Goal: Transaction & Acquisition: Purchase product/service

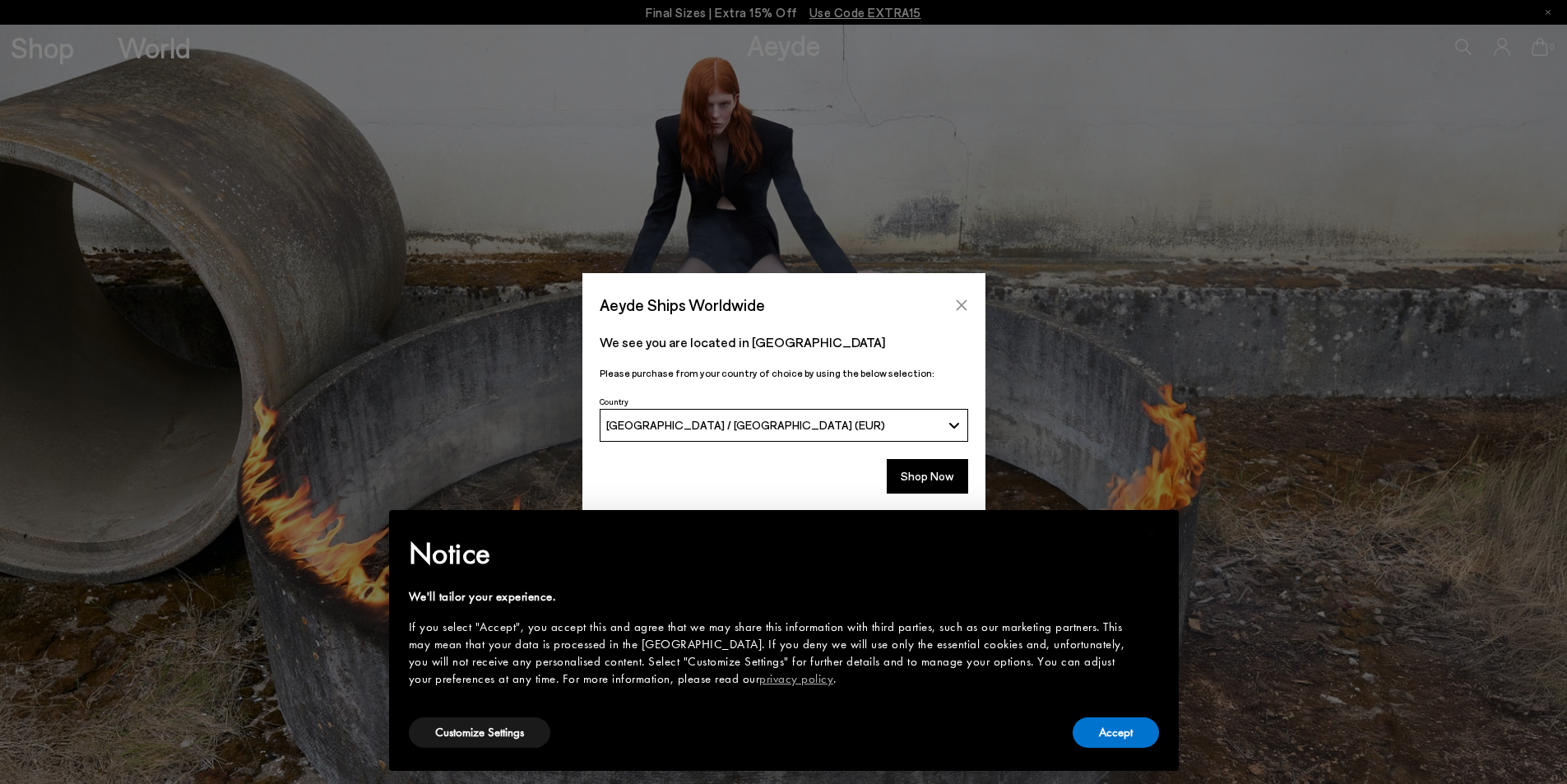
click at [967, 298] on icon "Close" at bounding box center [962, 305] width 14 height 14
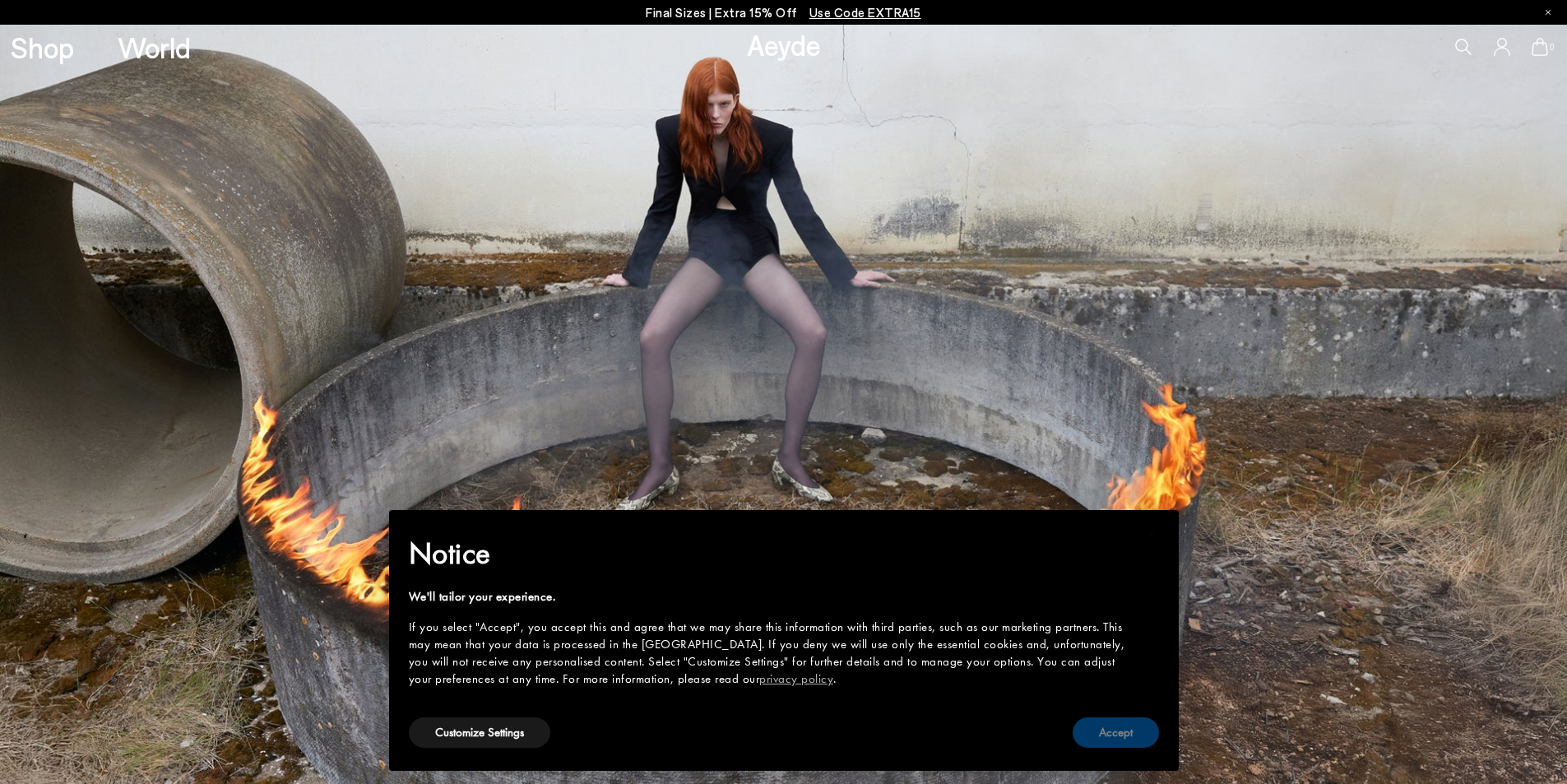
click at [1134, 742] on button "Accept" at bounding box center [1116, 732] width 86 height 30
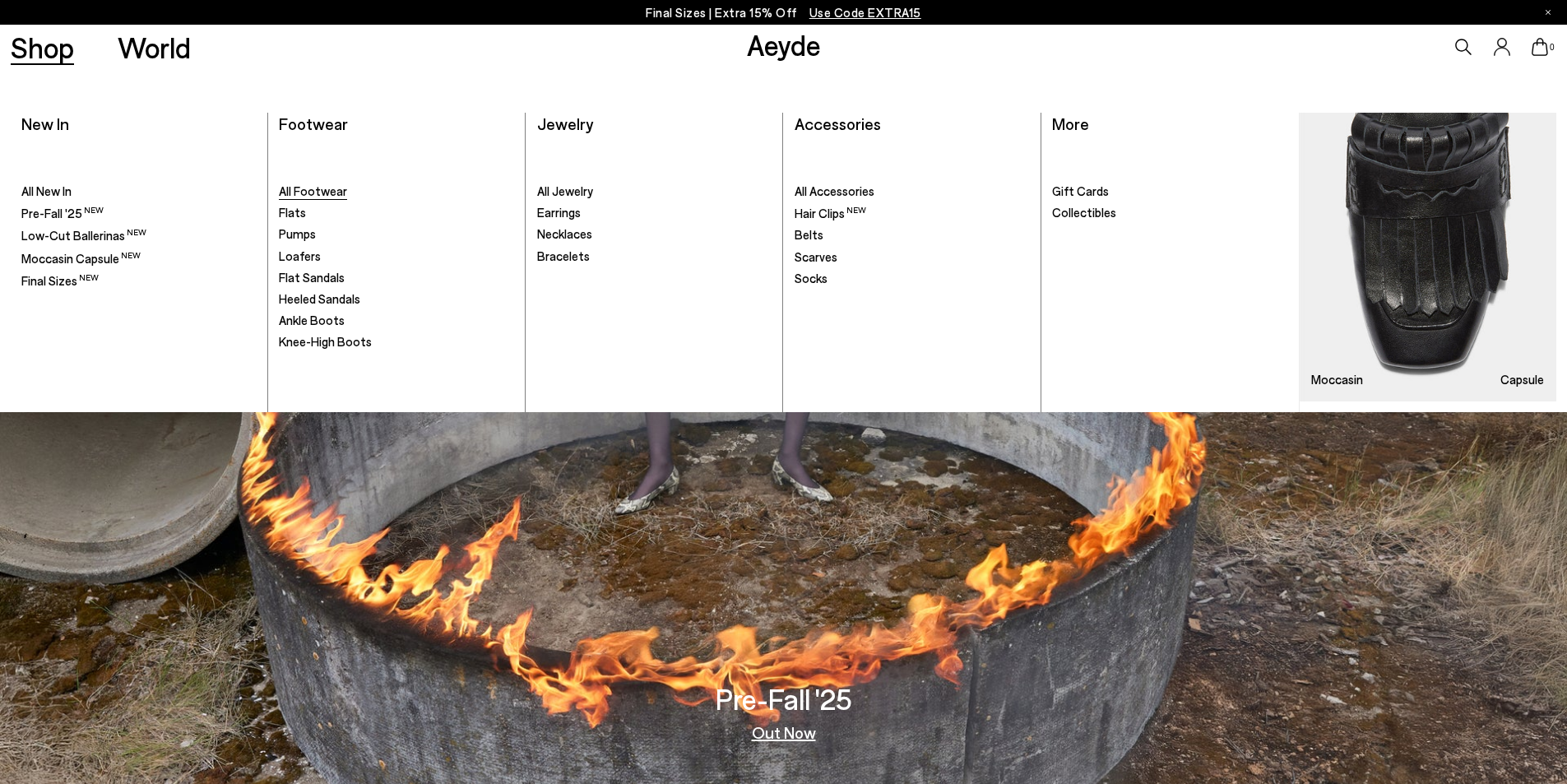
click at [308, 193] on span "All Footwear" at bounding box center [313, 191] width 68 height 15
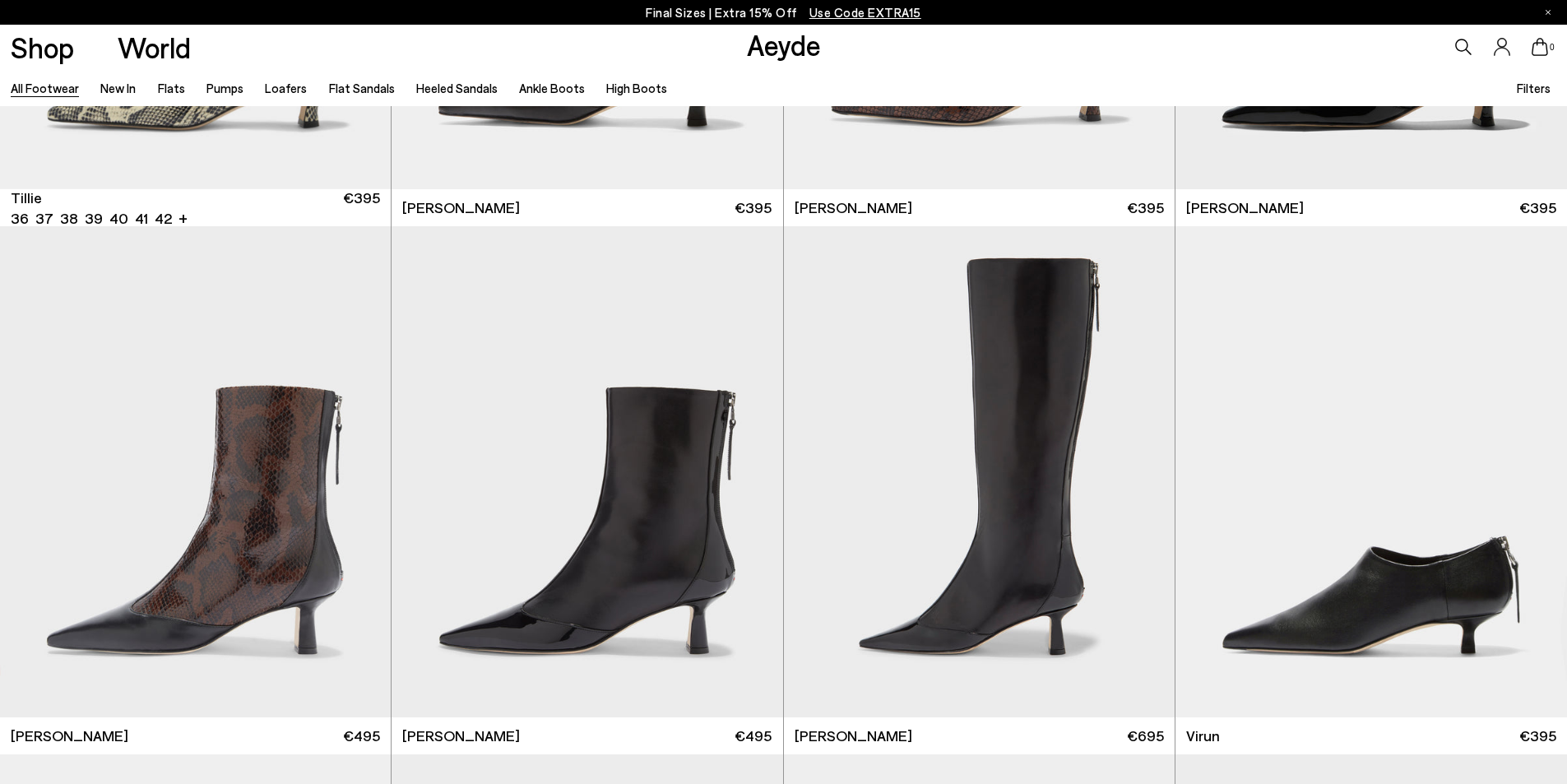
scroll to position [6249, 0]
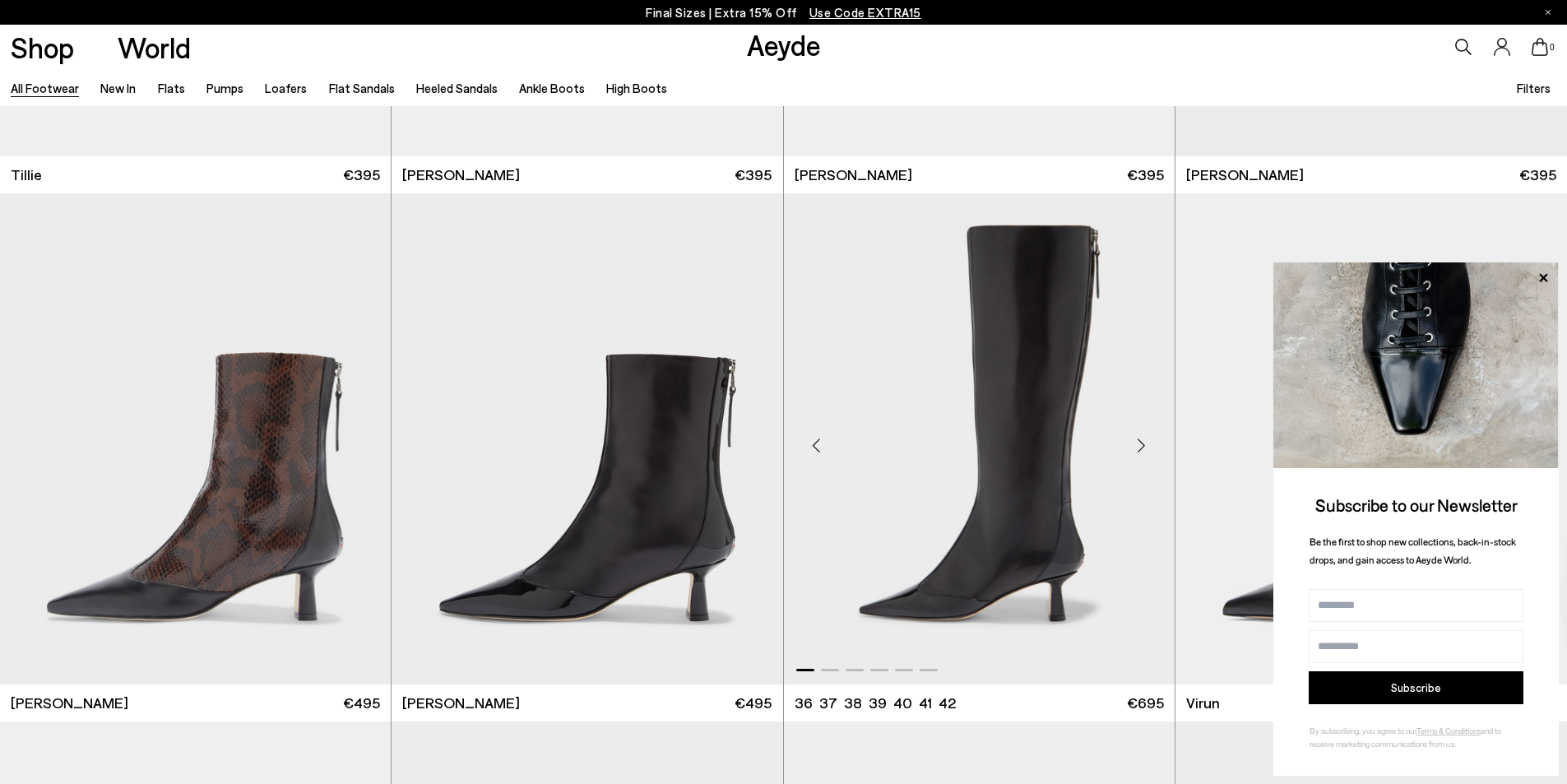
click at [1031, 348] on img "1 / 6" at bounding box center [980, 438] width 390 height 491
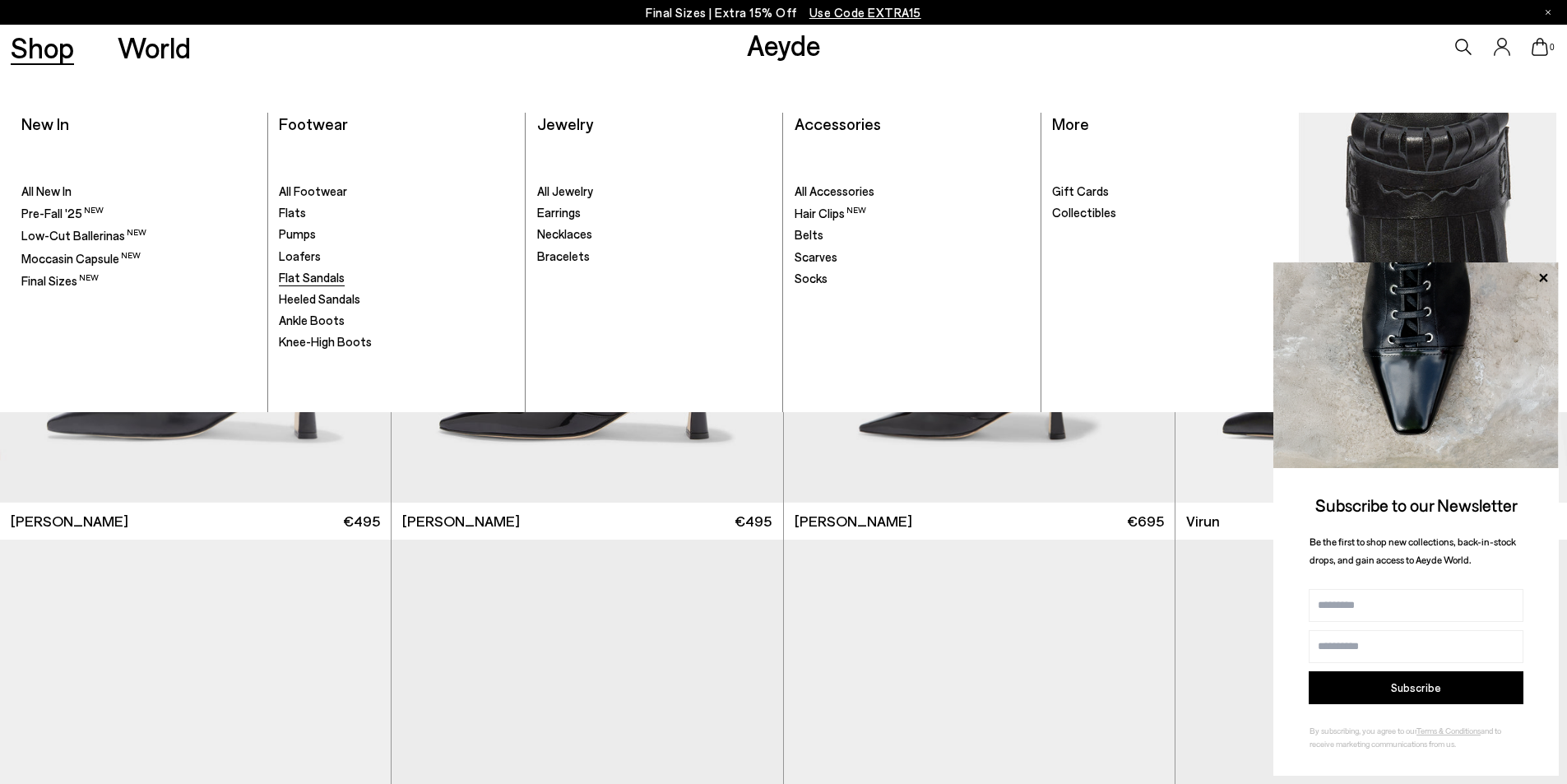
scroll to position [6496, 0]
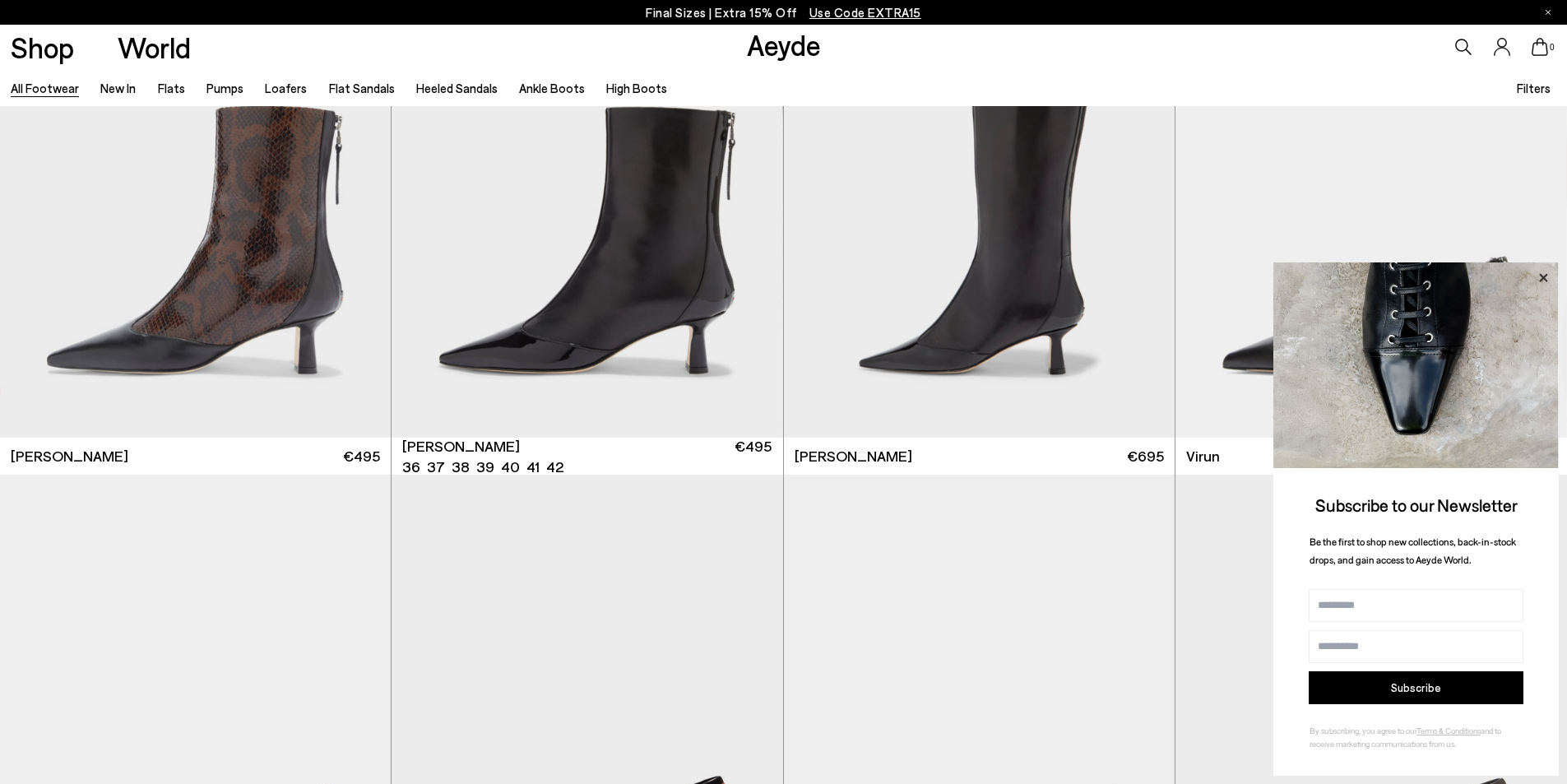
click at [1548, 277] on icon at bounding box center [1542, 277] width 21 height 21
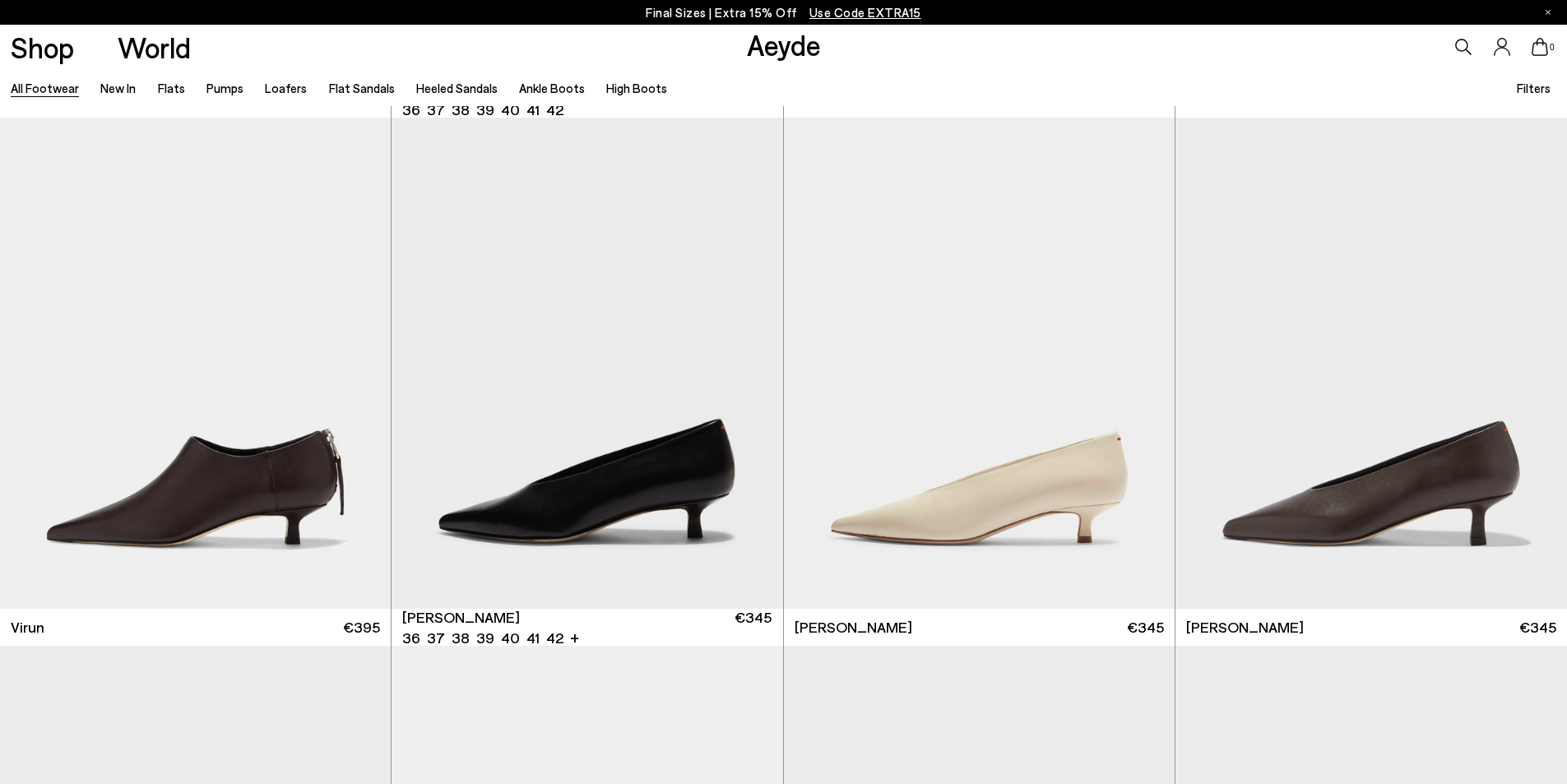
scroll to position [6907, 0]
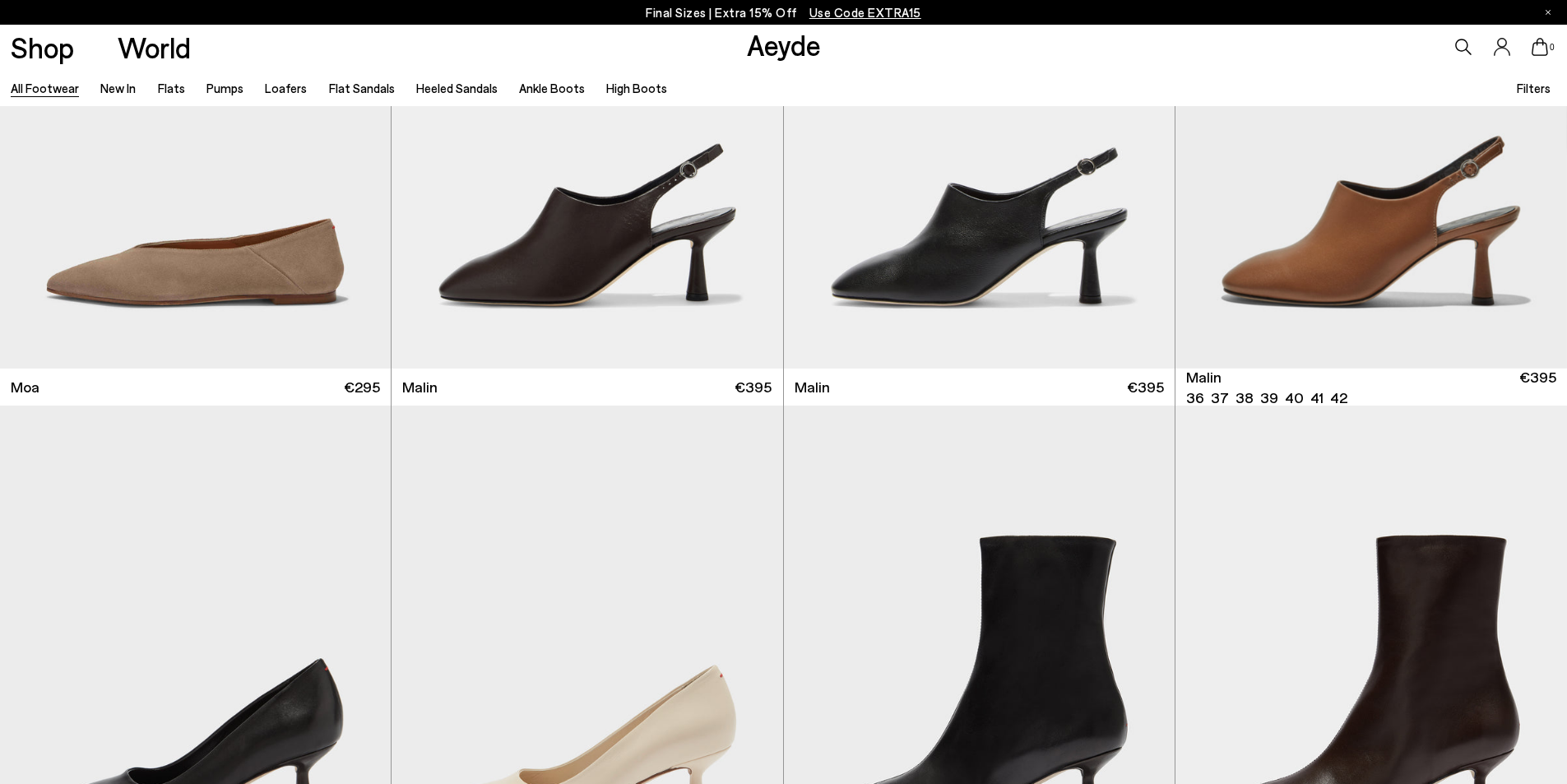
scroll to position [9785, 0]
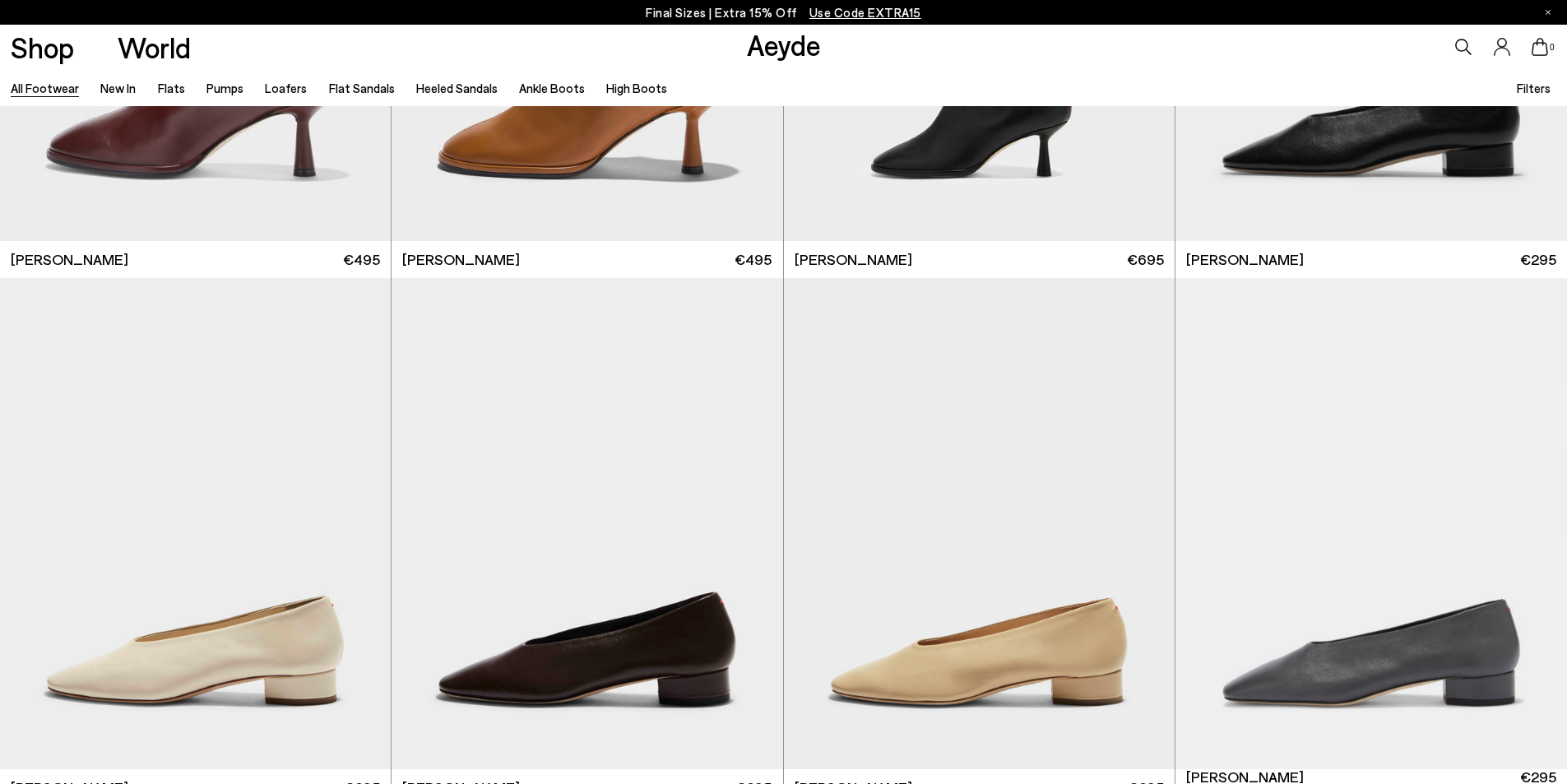
scroll to position [11594, 0]
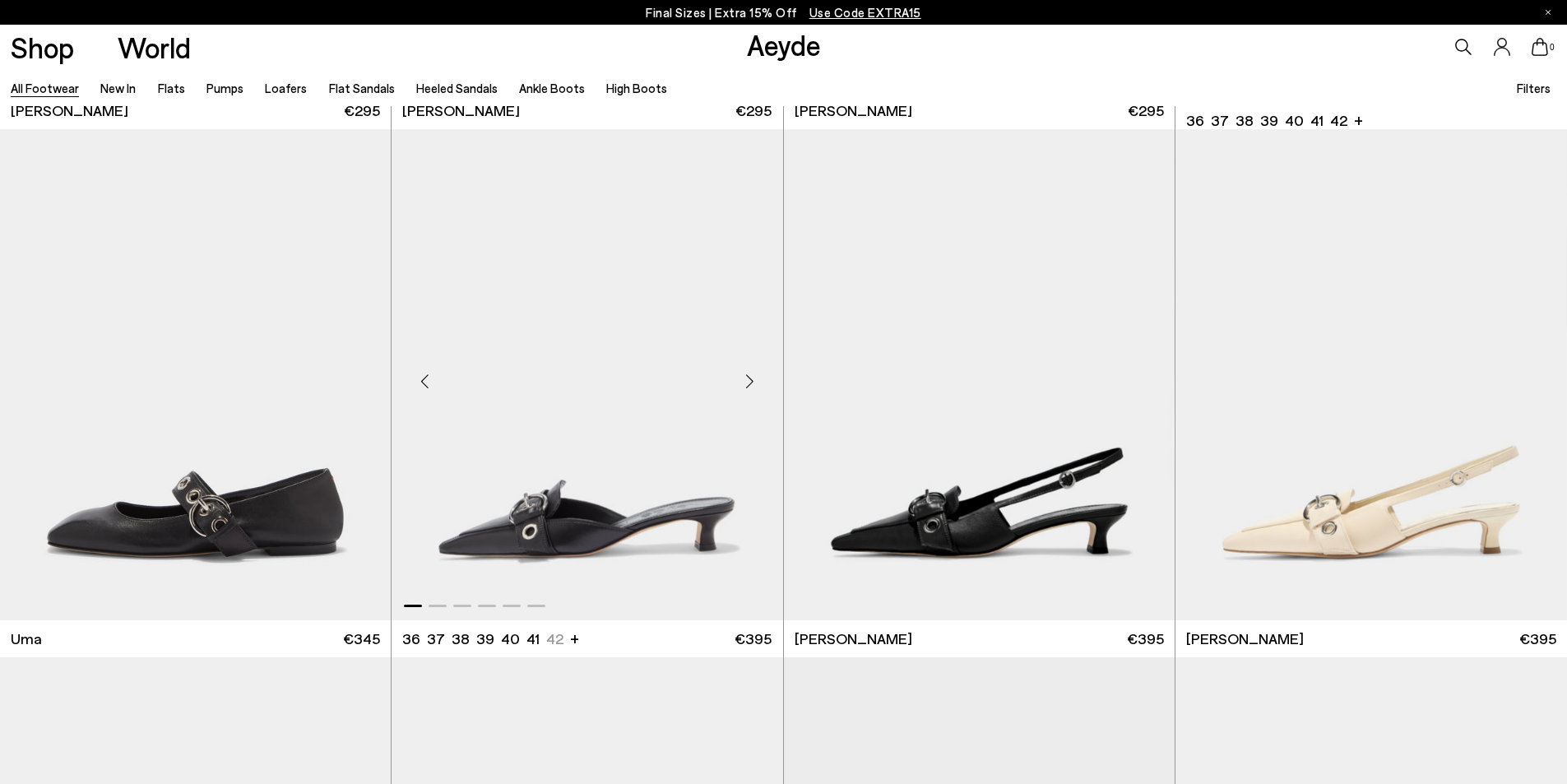
click at [646, 540] on img "1 / 6" at bounding box center [587, 374] width 390 height 491
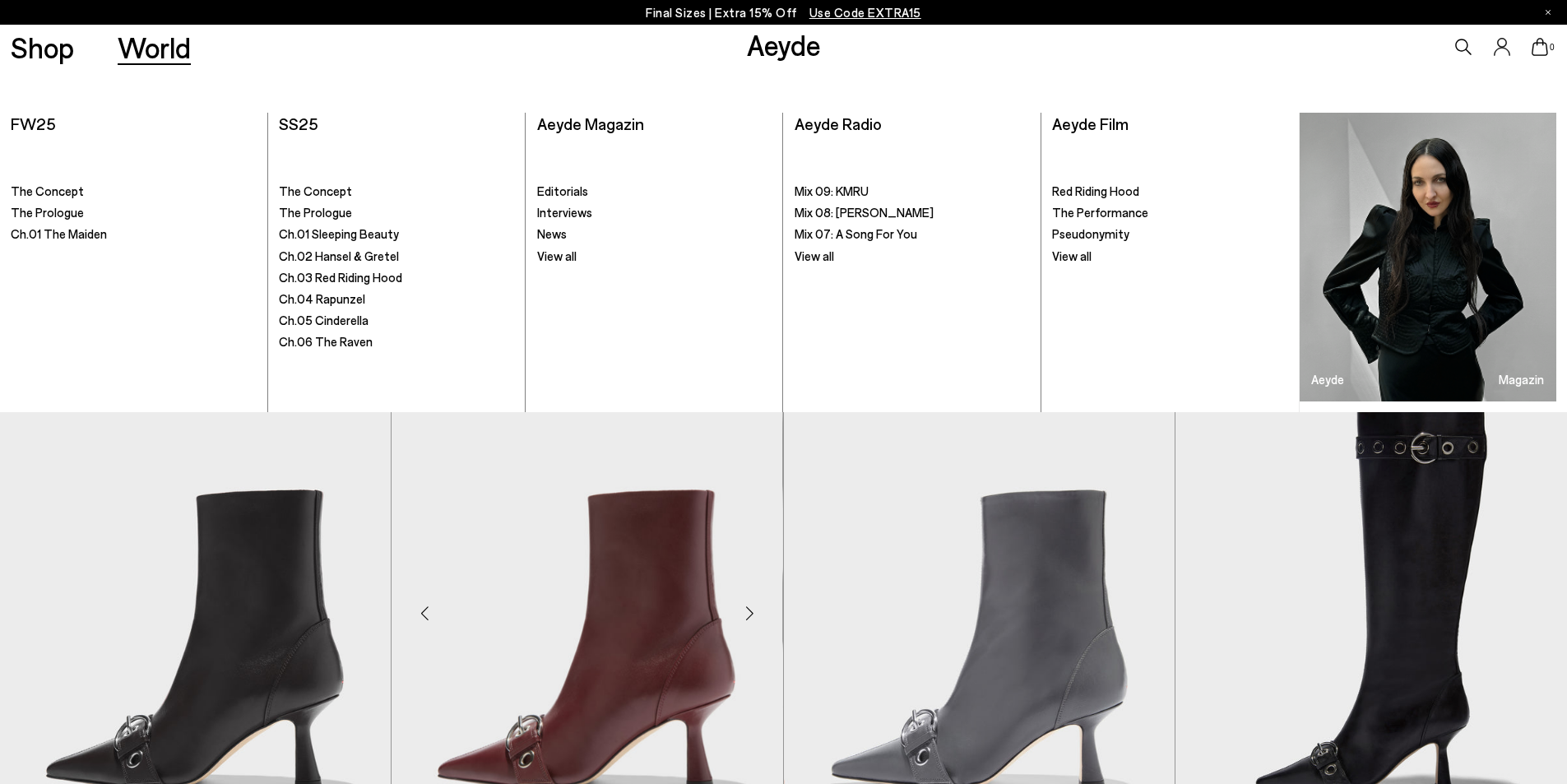
scroll to position [12416, 0]
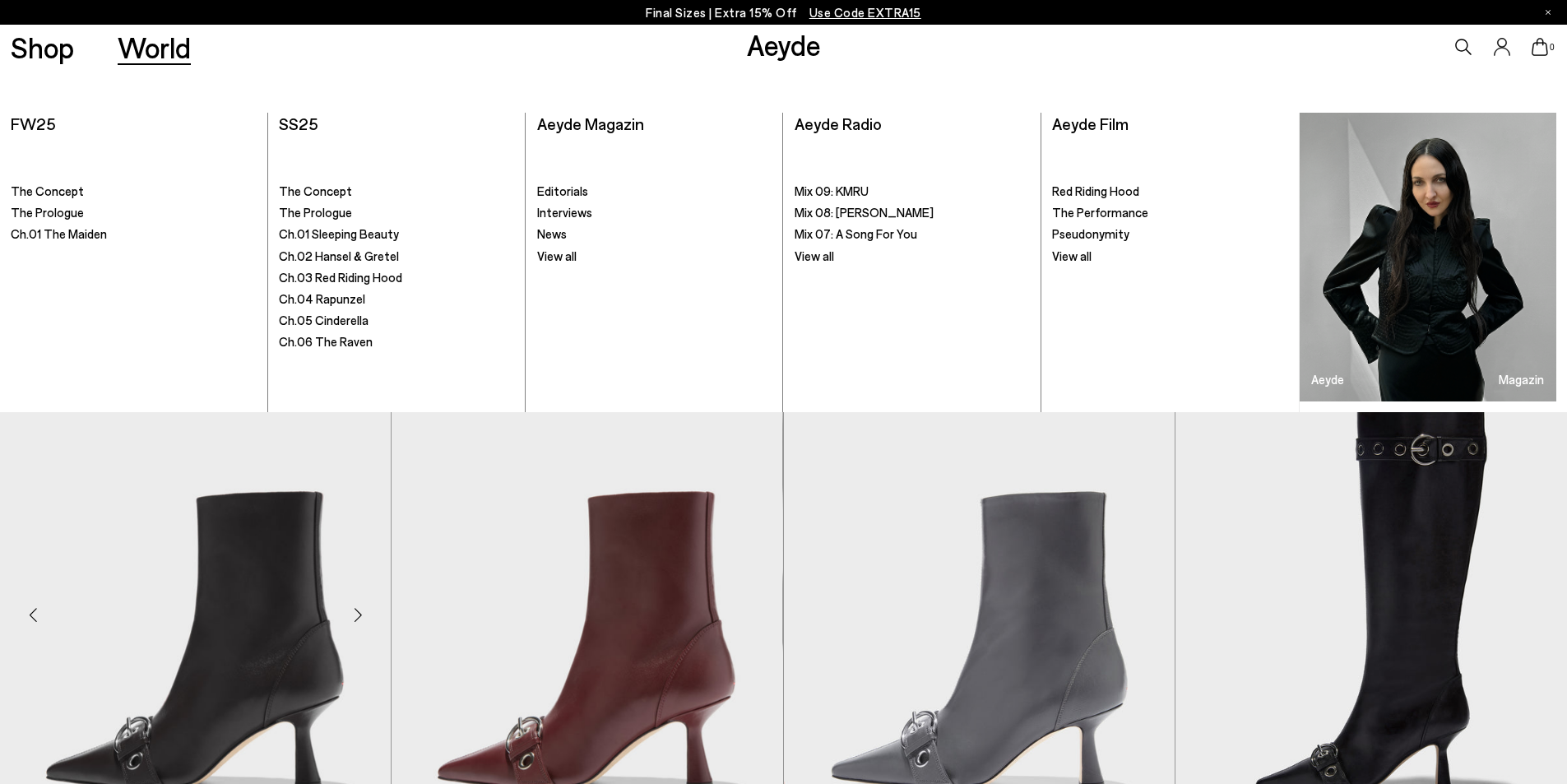
click at [229, 600] on img "1 / 6" at bounding box center [195, 607] width 390 height 491
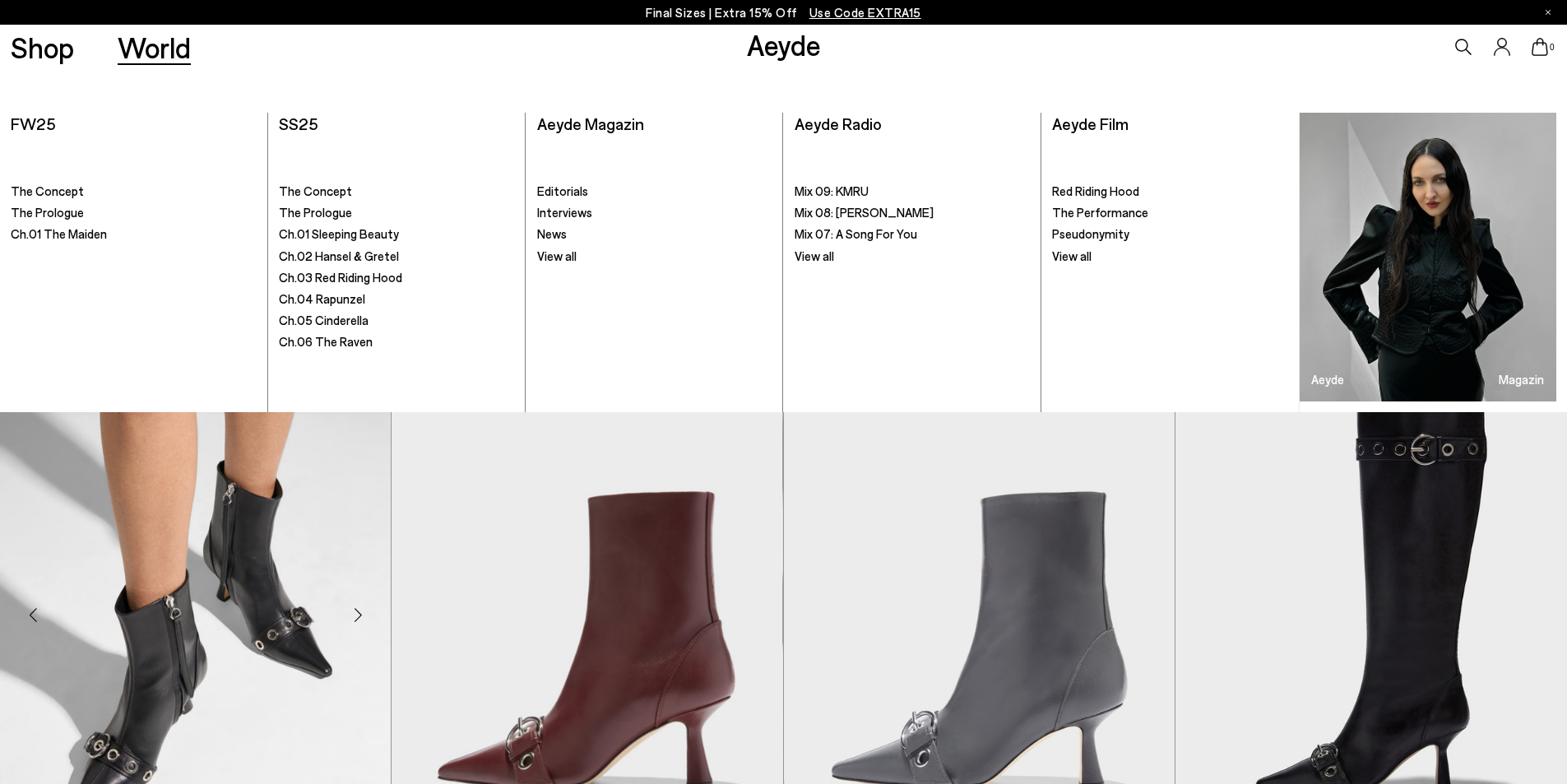
click at [229, 600] on img "2 / 6" at bounding box center [195, 607] width 390 height 491
click at [789, 557] on img at bounding box center [980, 607] width 390 height 491
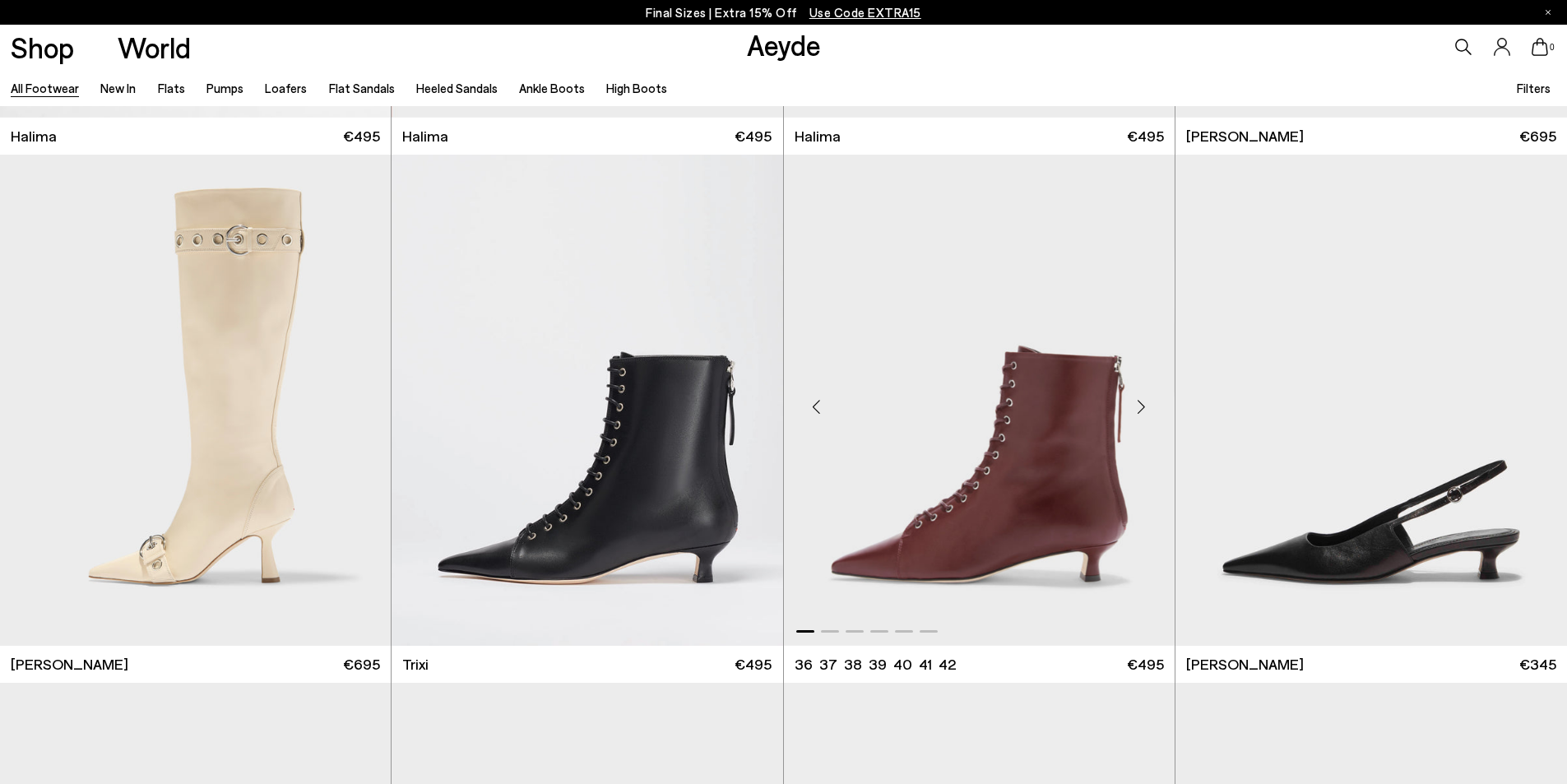
scroll to position [13156, 0]
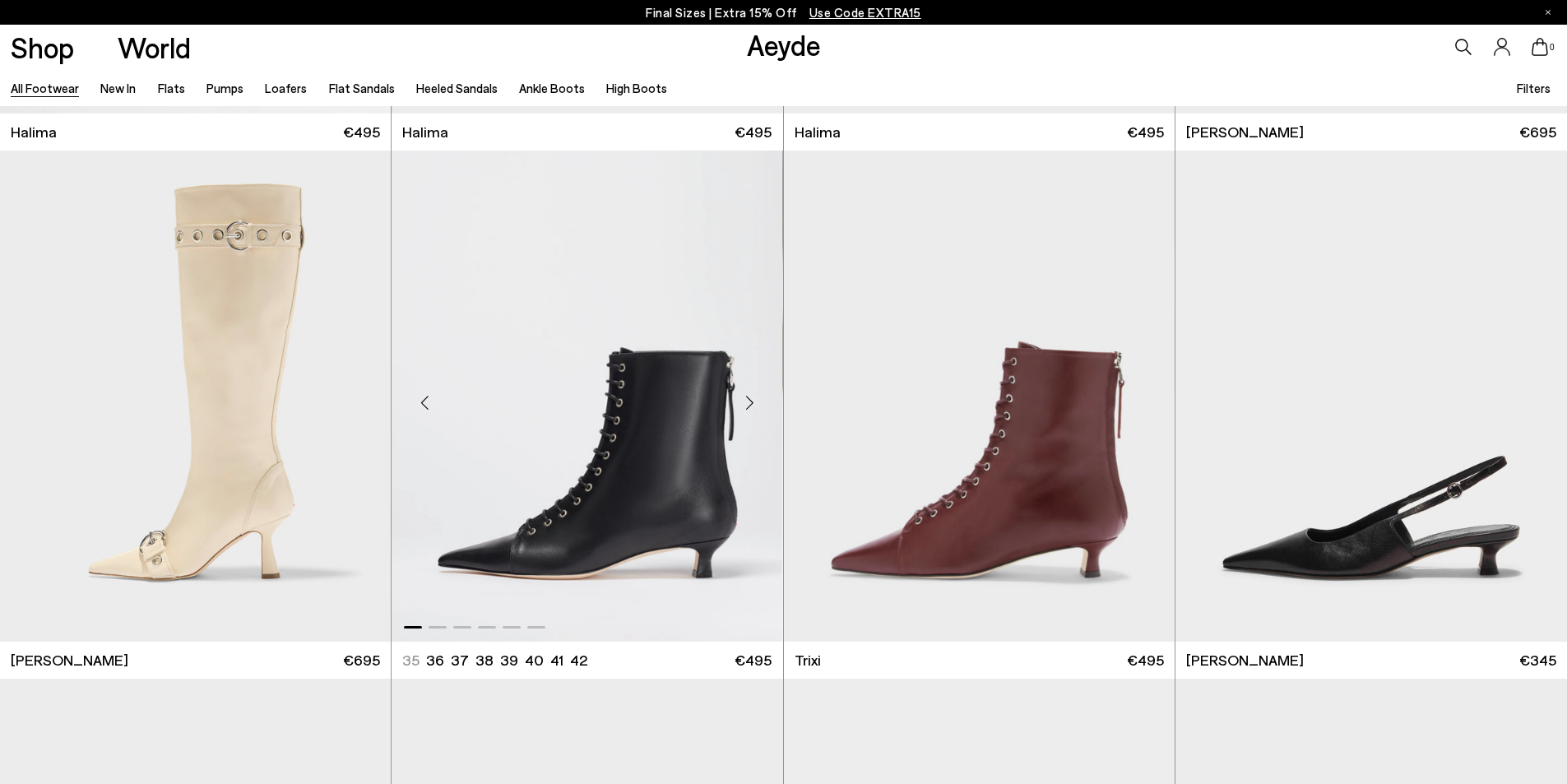
click at [717, 495] on img "1 / 6" at bounding box center [587, 395] width 390 height 491
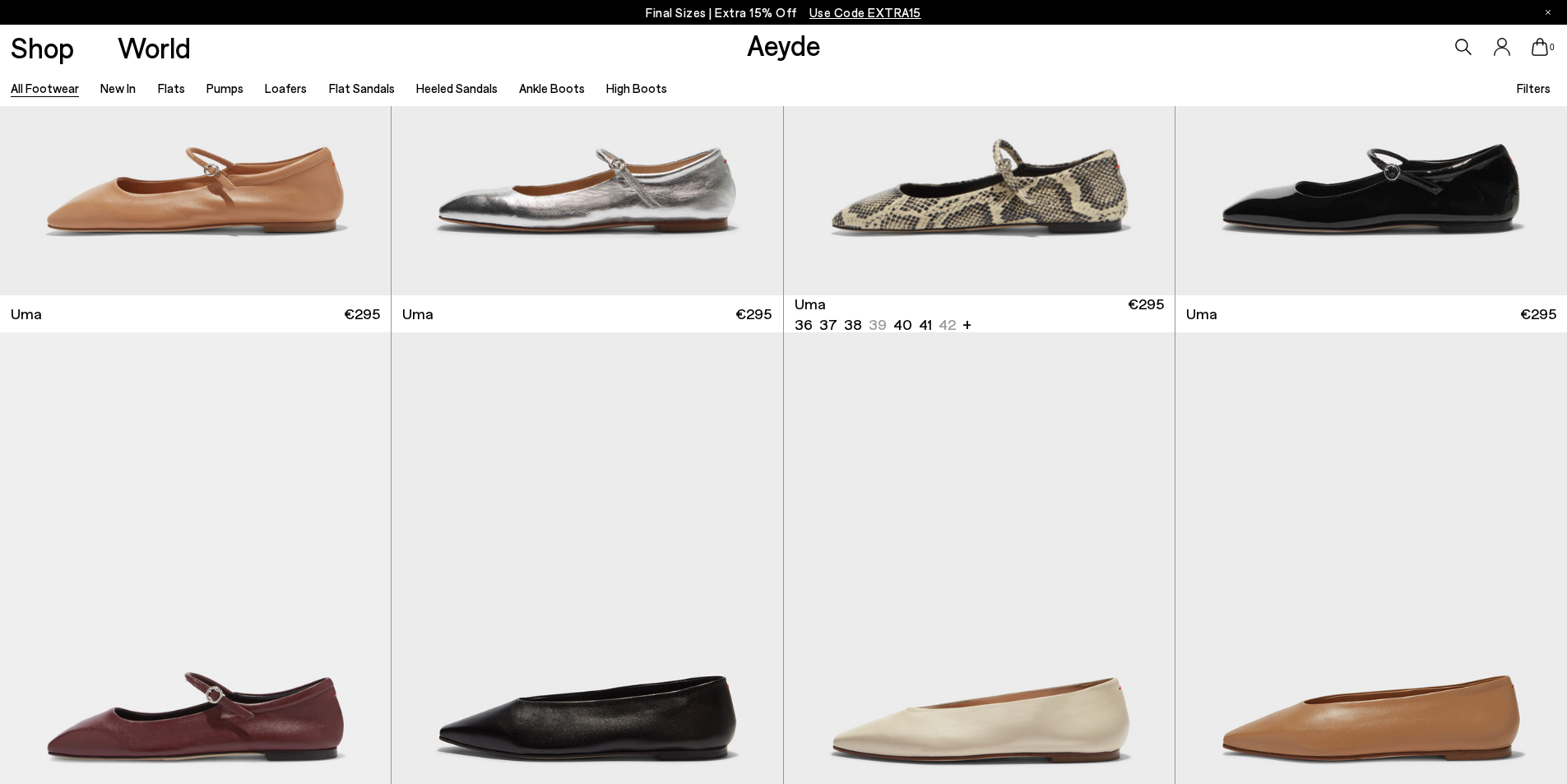
scroll to position [16261, 0]
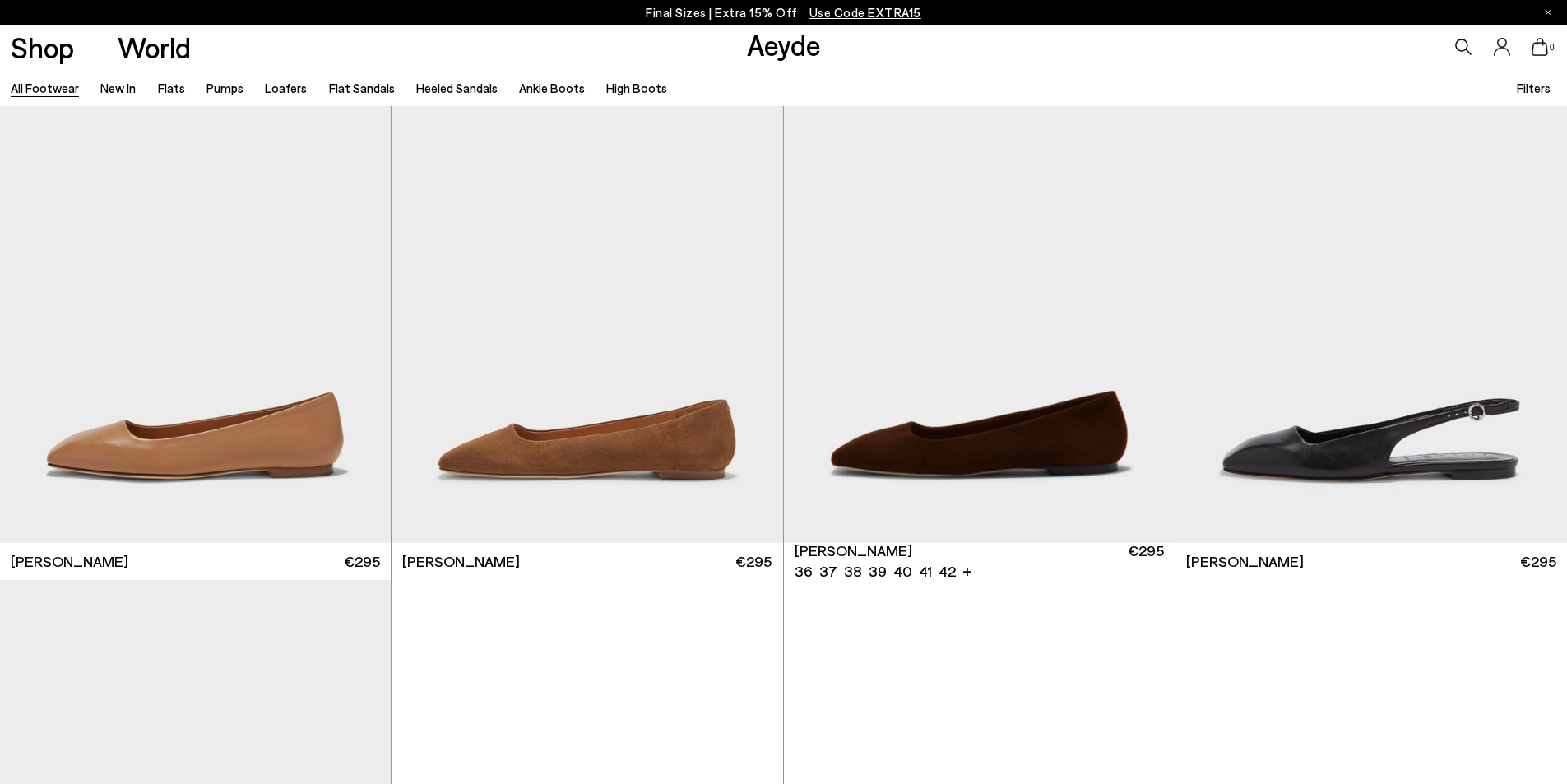
scroll to position [19077, 0]
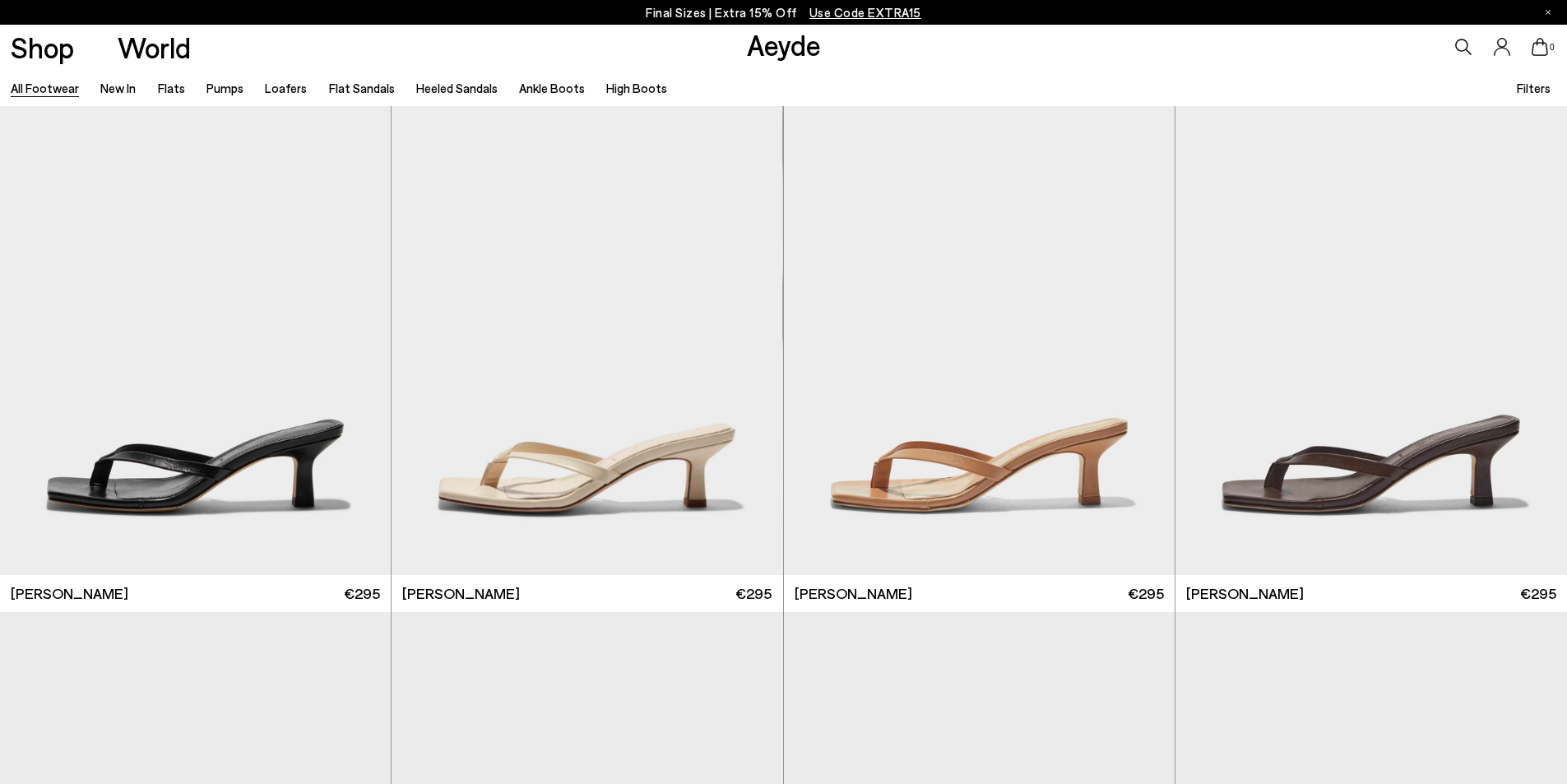
scroll to position [23353, 0]
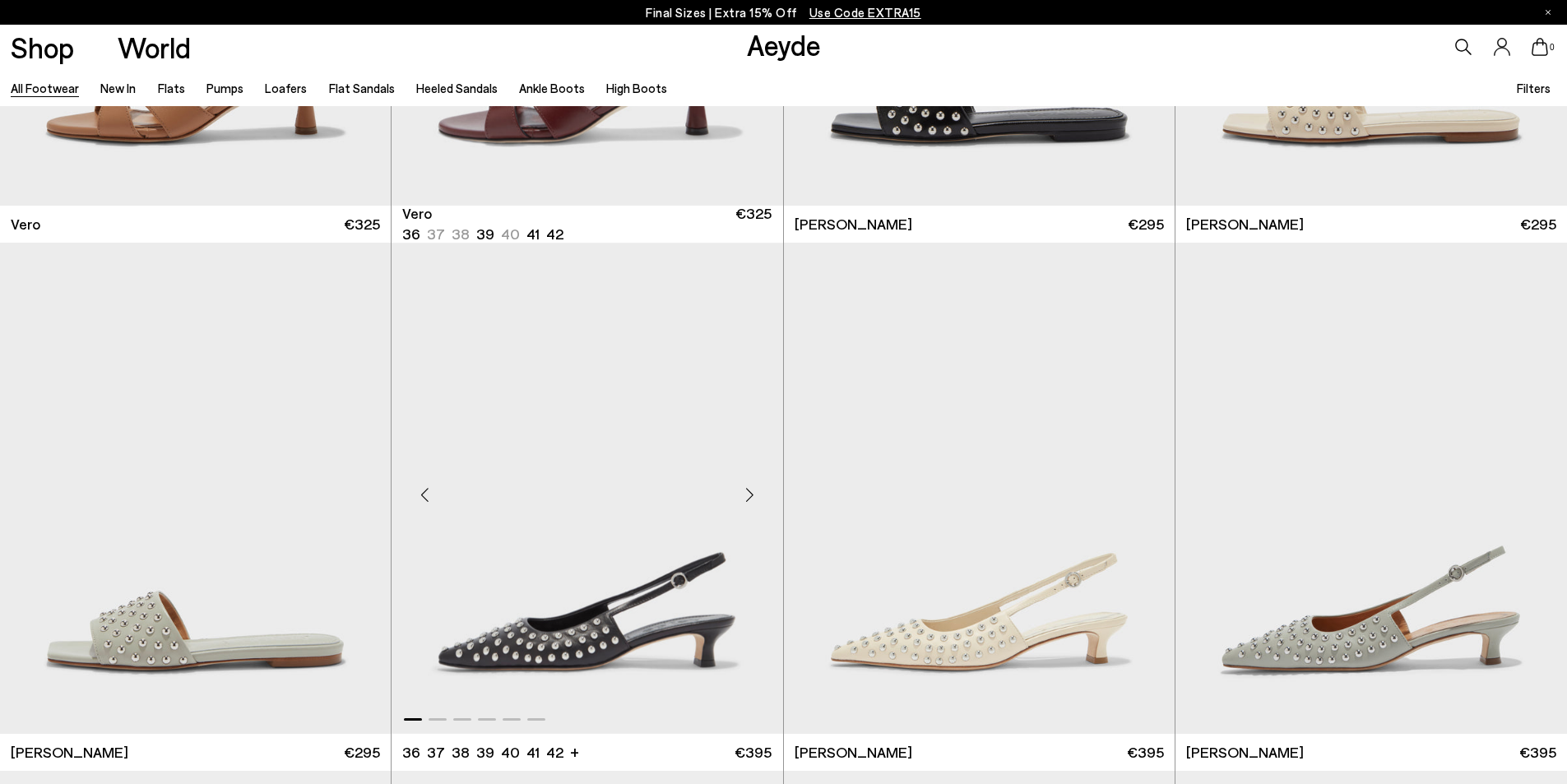
scroll to position [26231, 0]
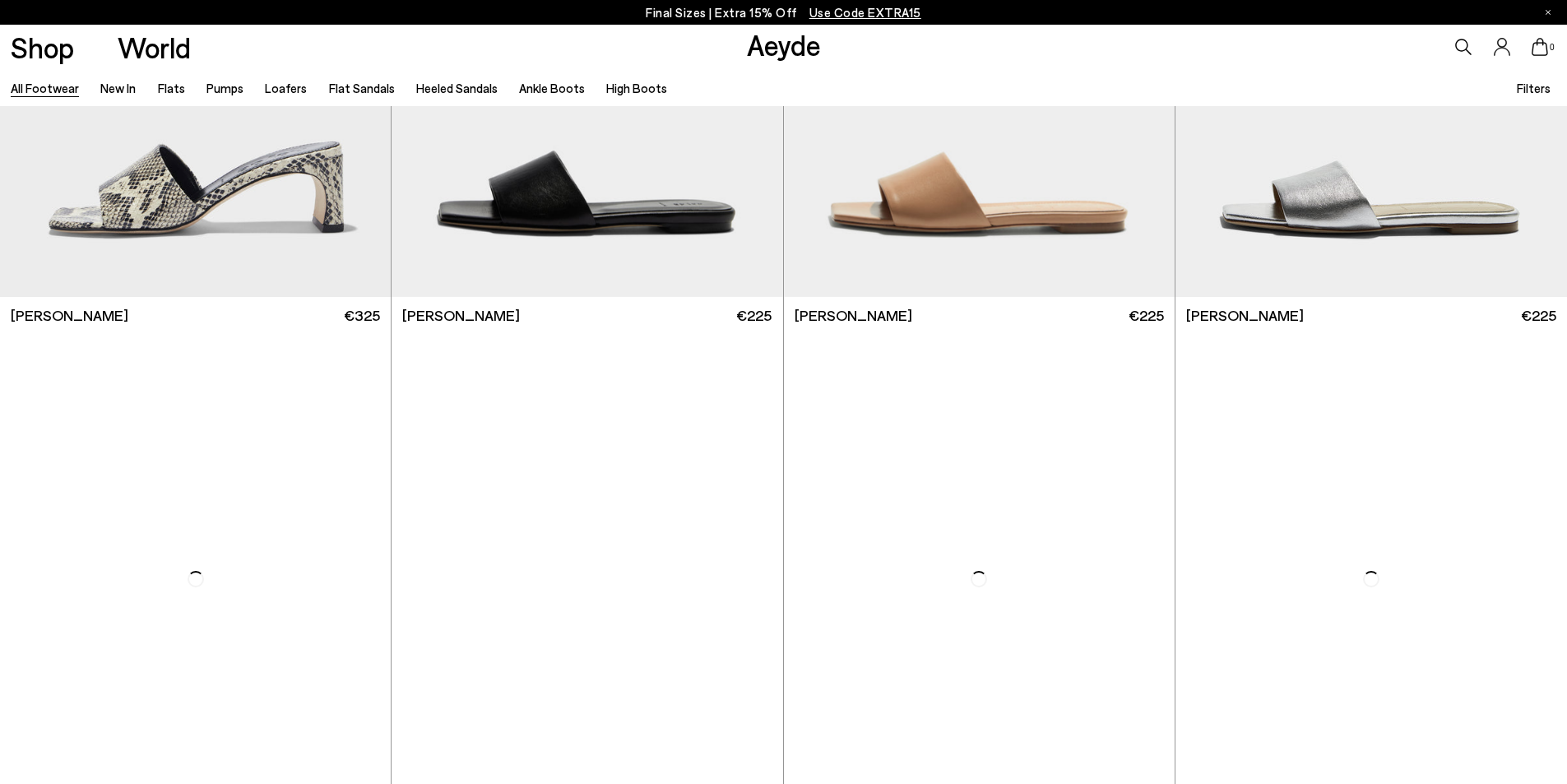
scroll to position [27217, 0]
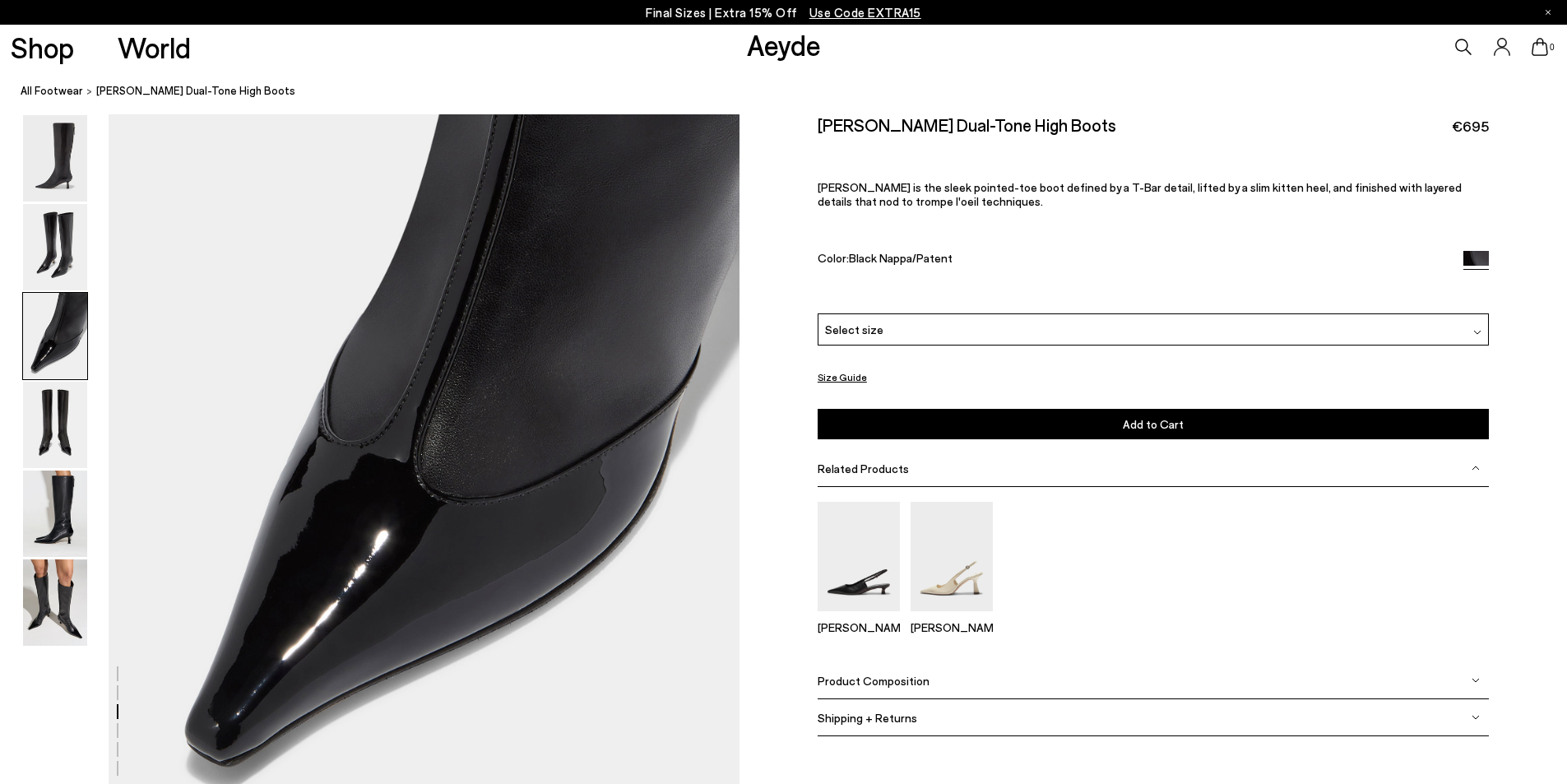
scroll to position [1892, 0]
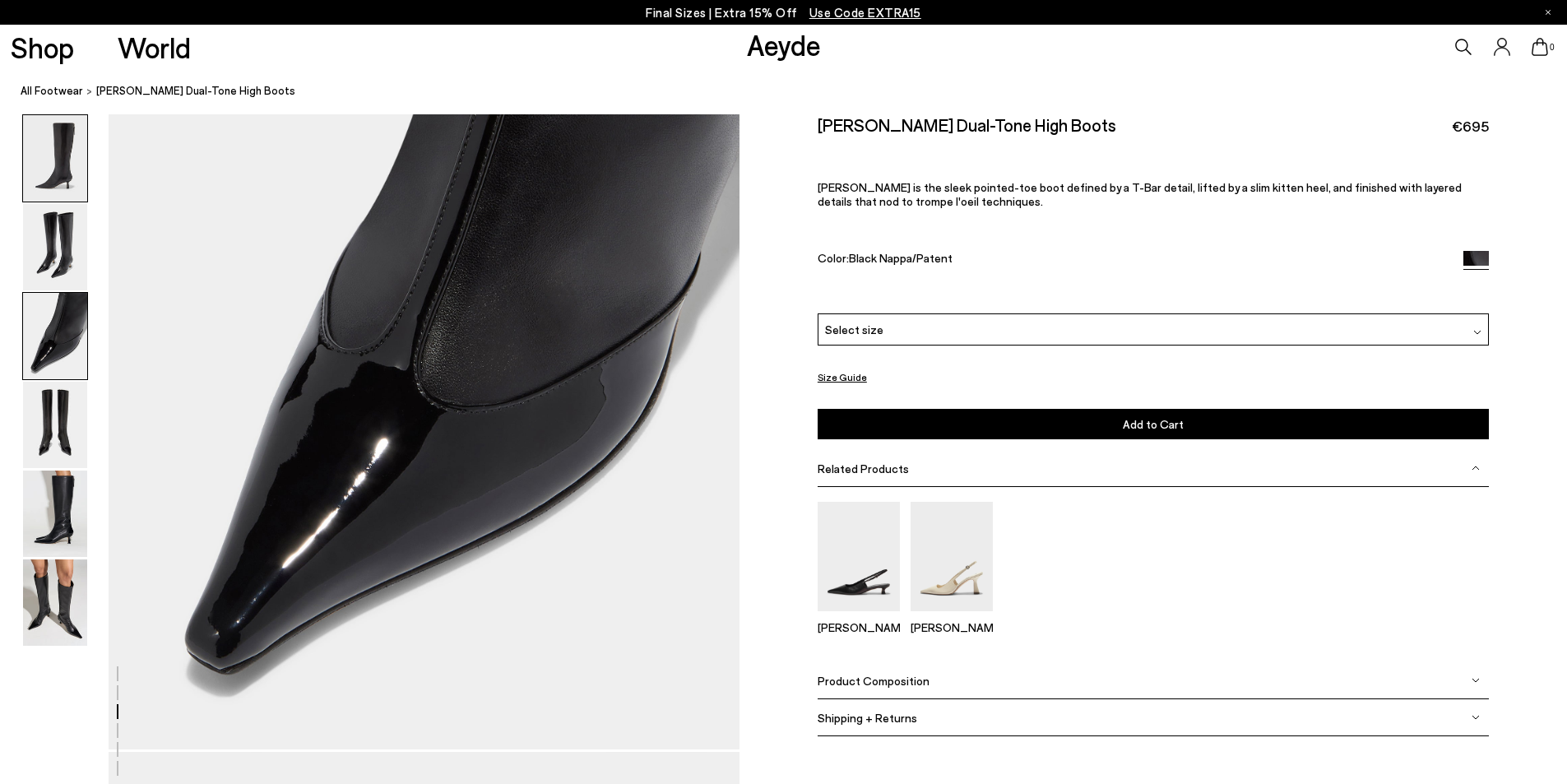
click at [50, 144] on img at bounding box center [55, 158] width 64 height 86
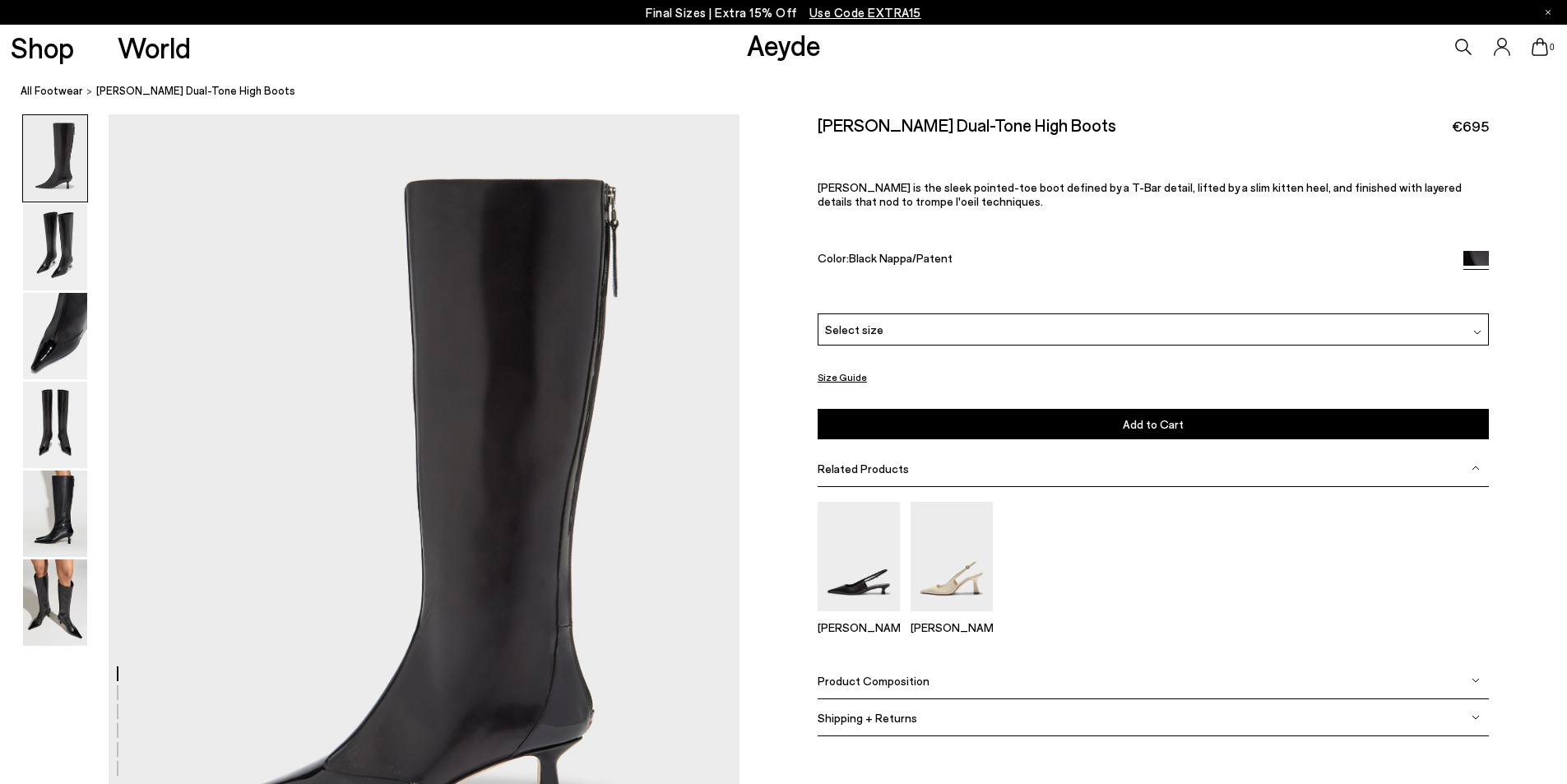
scroll to position [0, 0]
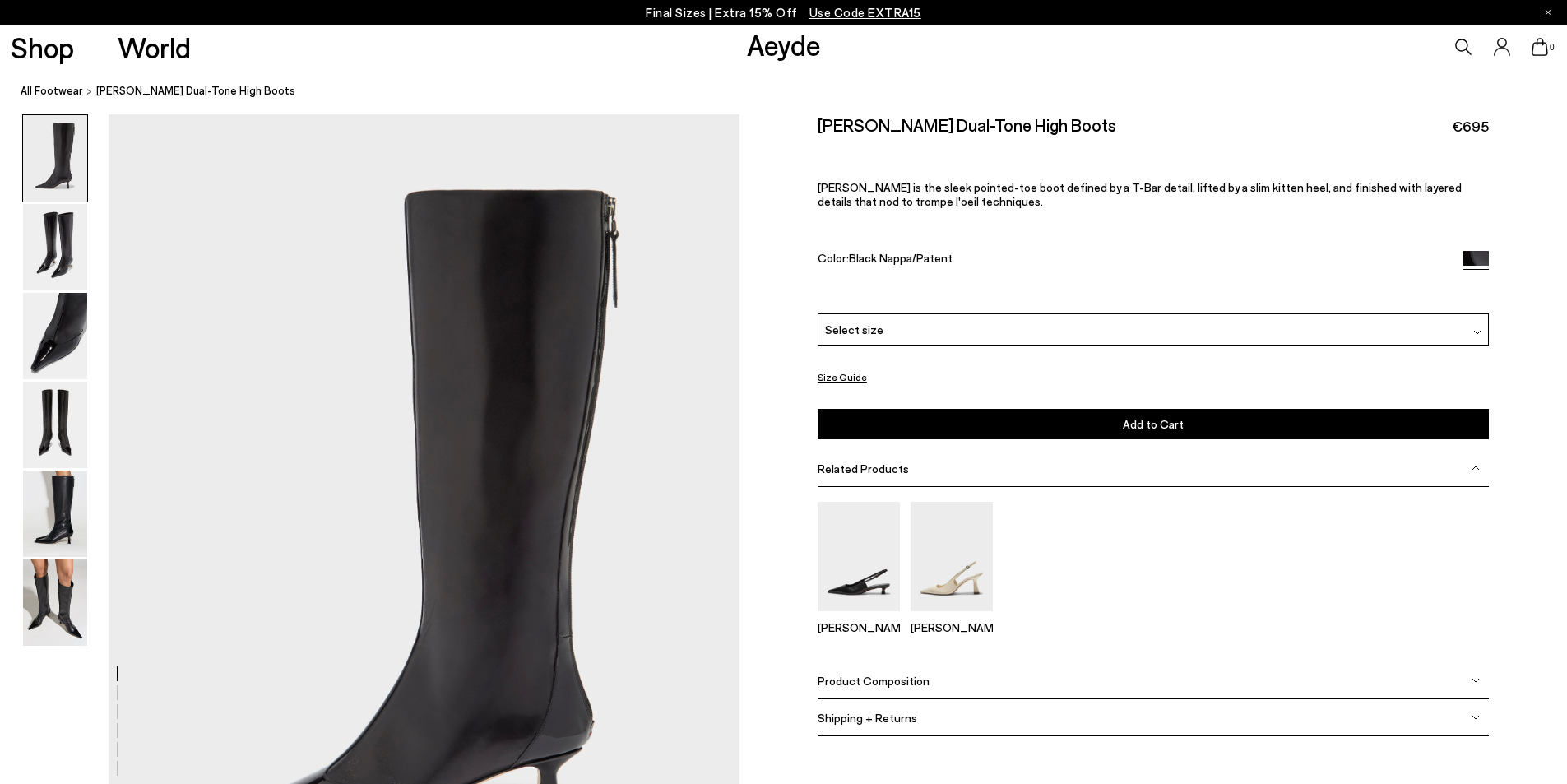
click at [72, 170] on img at bounding box center [55, 158] width 64 height 86
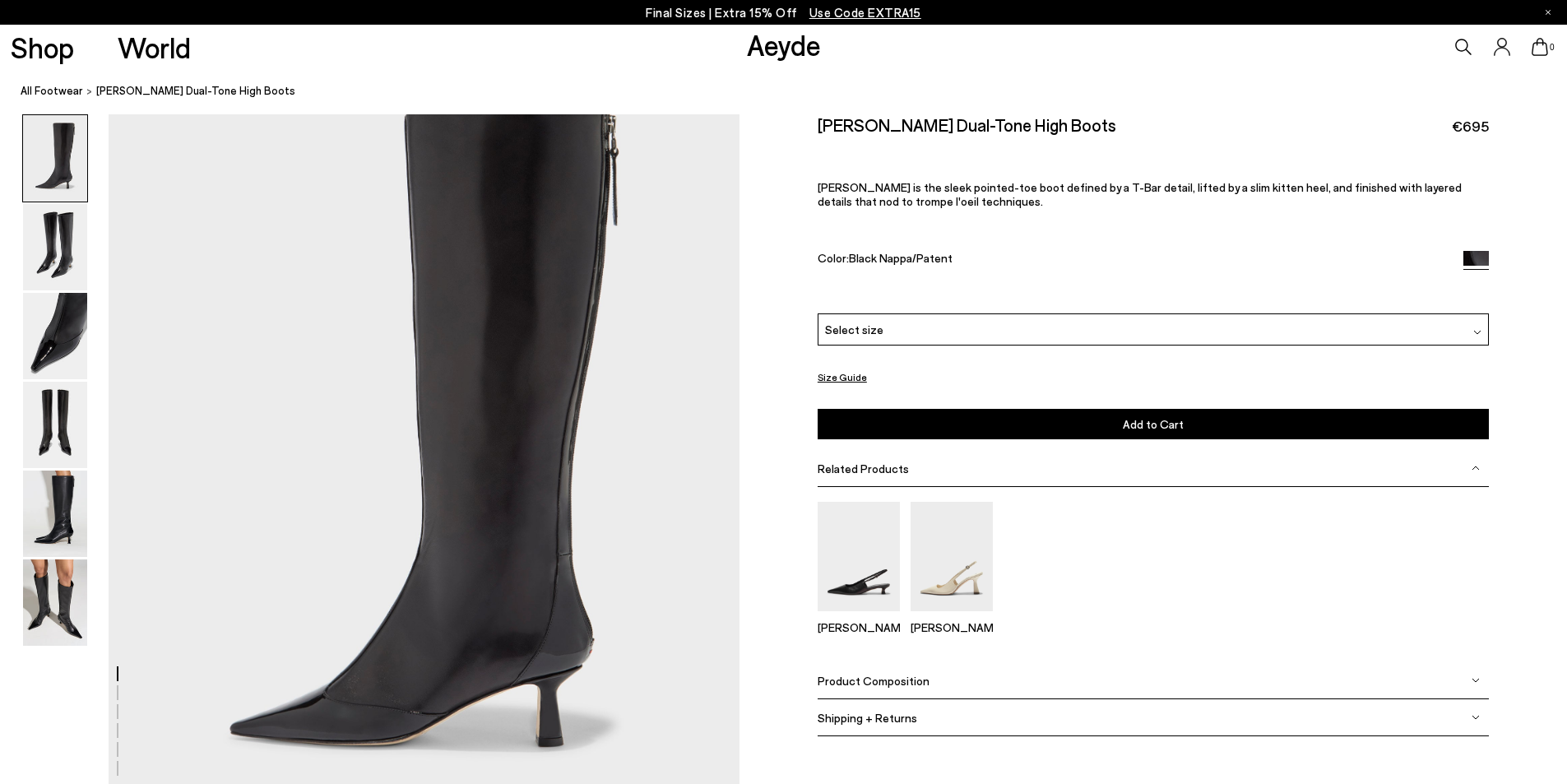
scroll to position [49, 0]
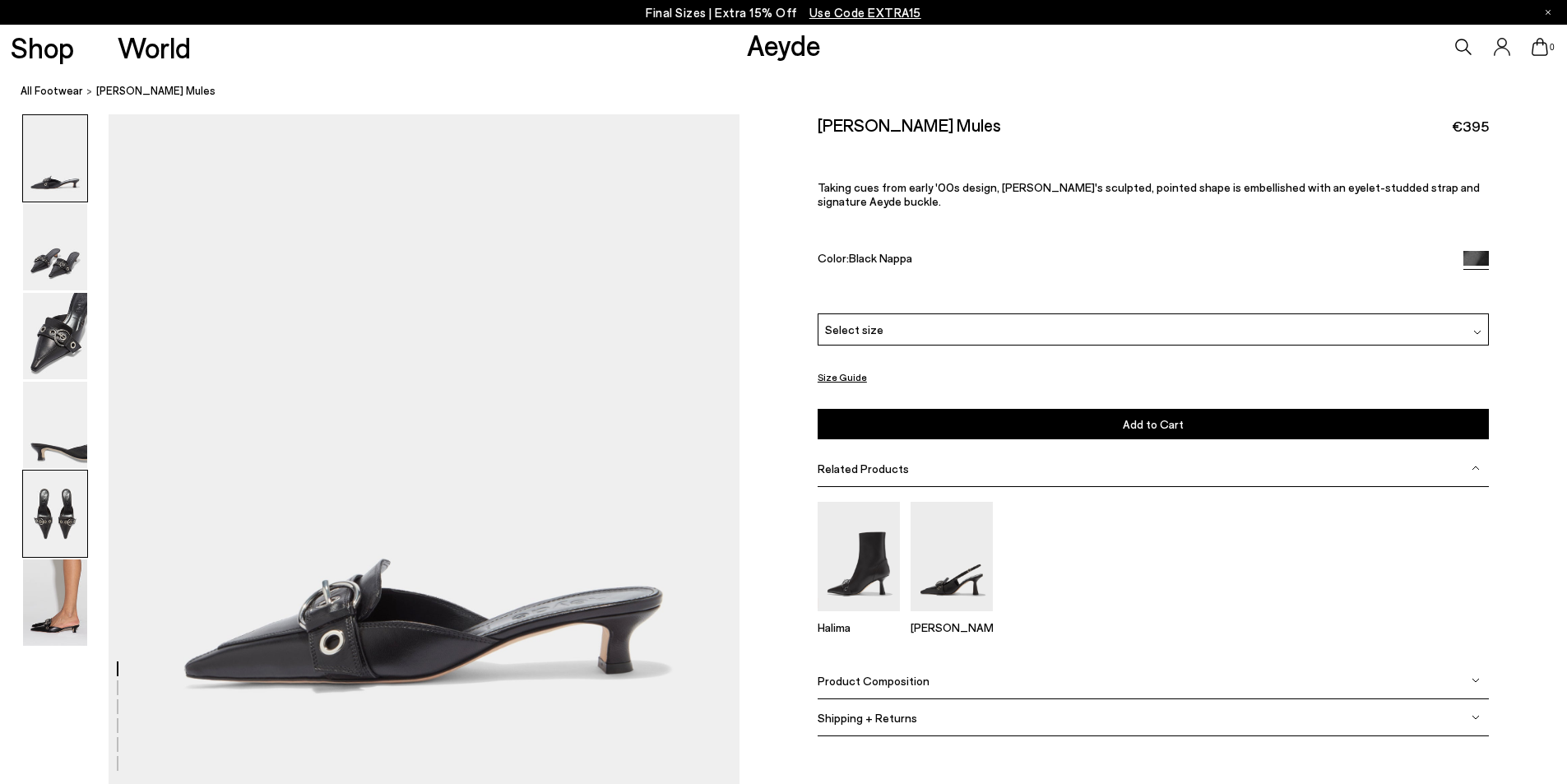
click at [63, 490] on img at bounding box center [55, 514] width 64 height 86
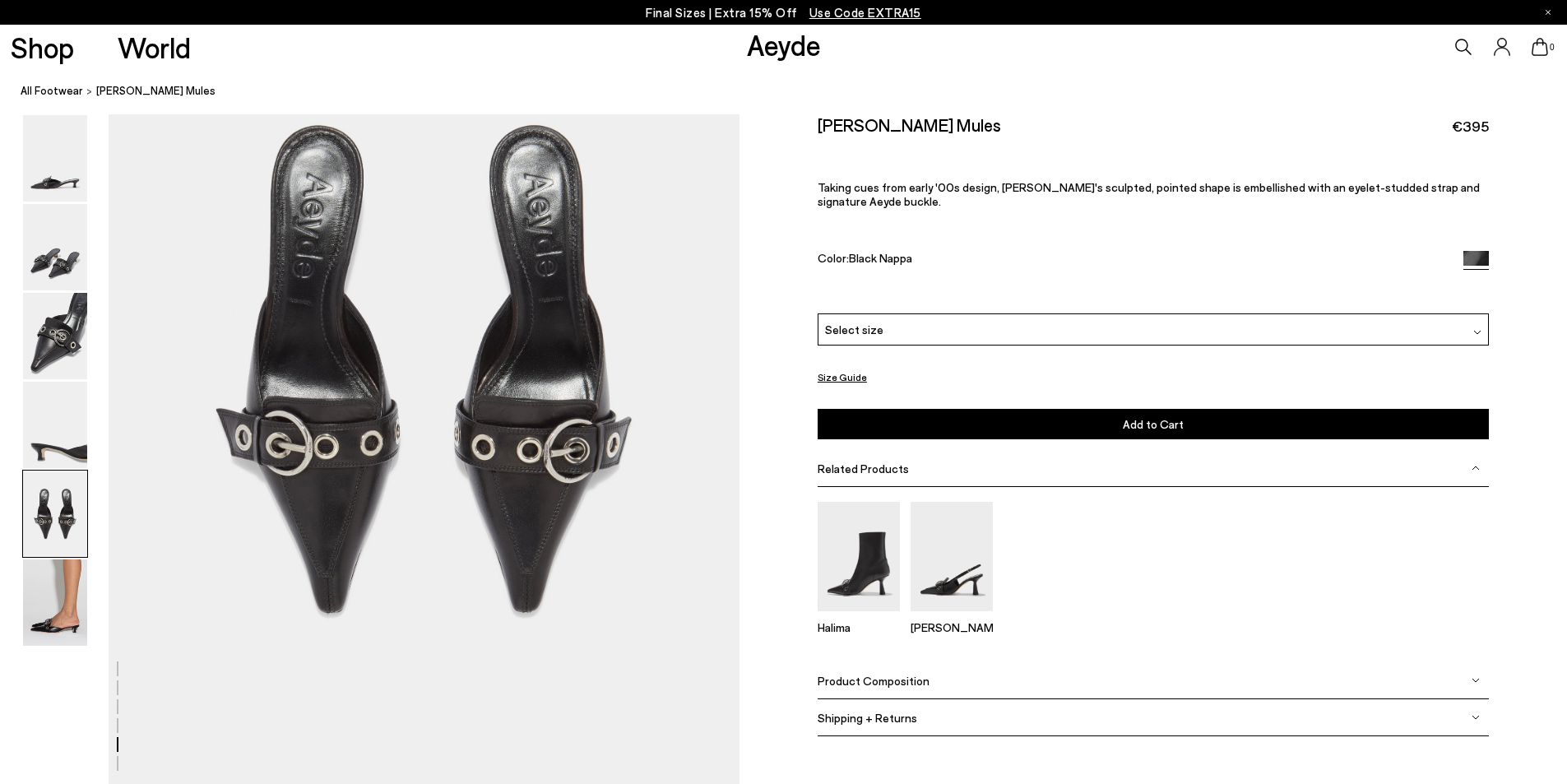
scroll to position [3284, 0]
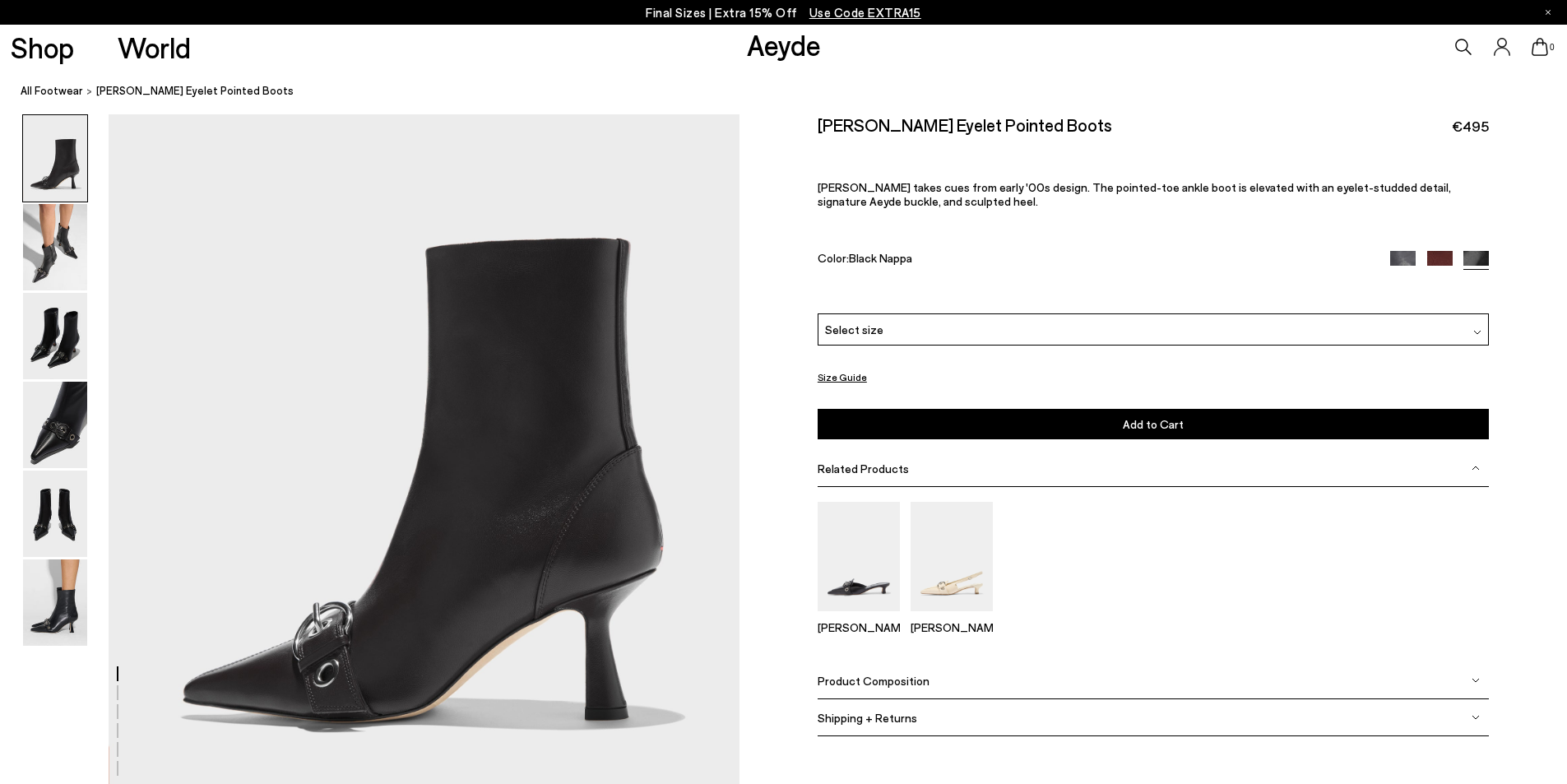
scroll to position [82, 0]
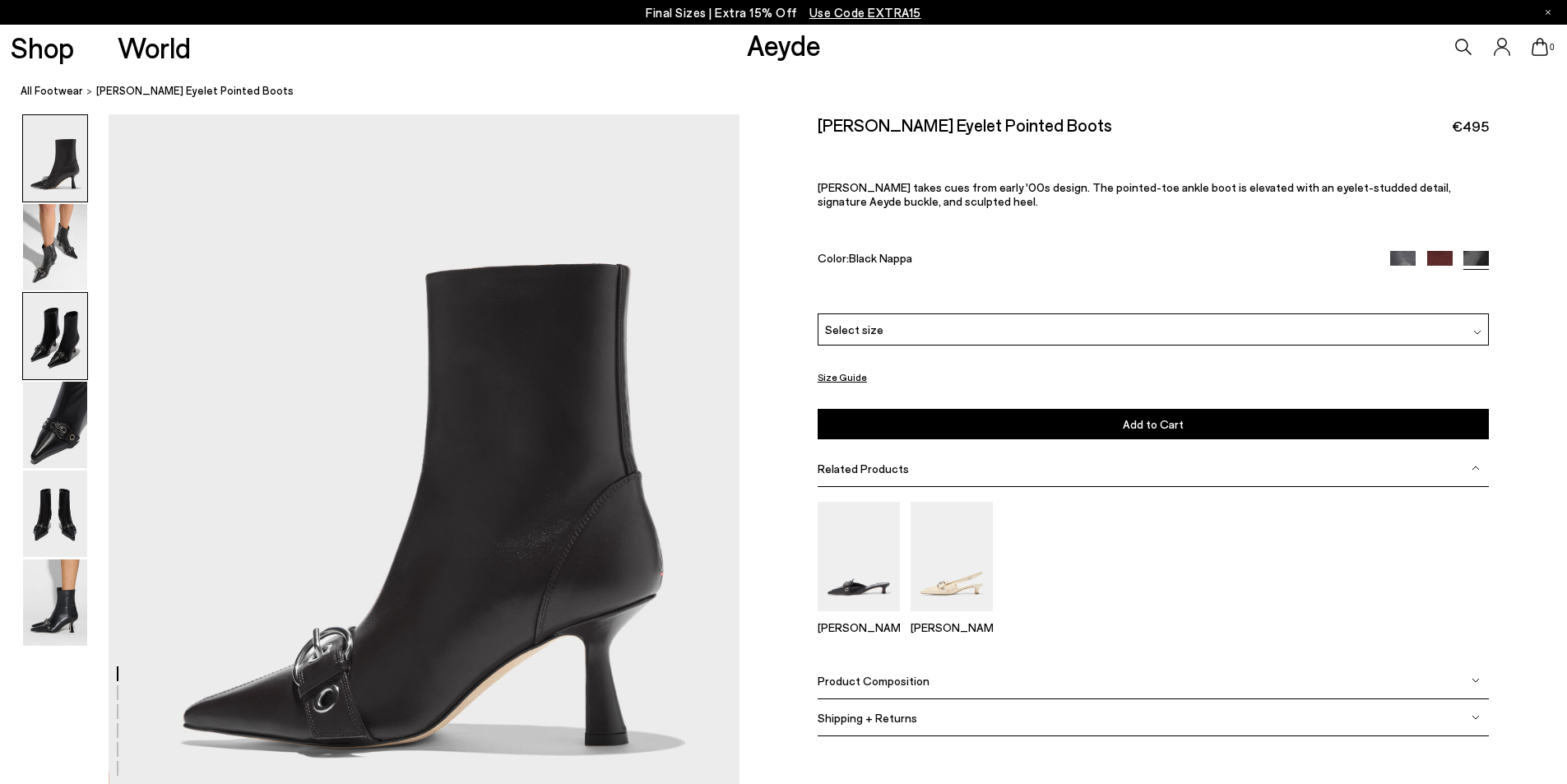
click at [46, 355] on img at bounding box center [55, 335] width 64 height 86
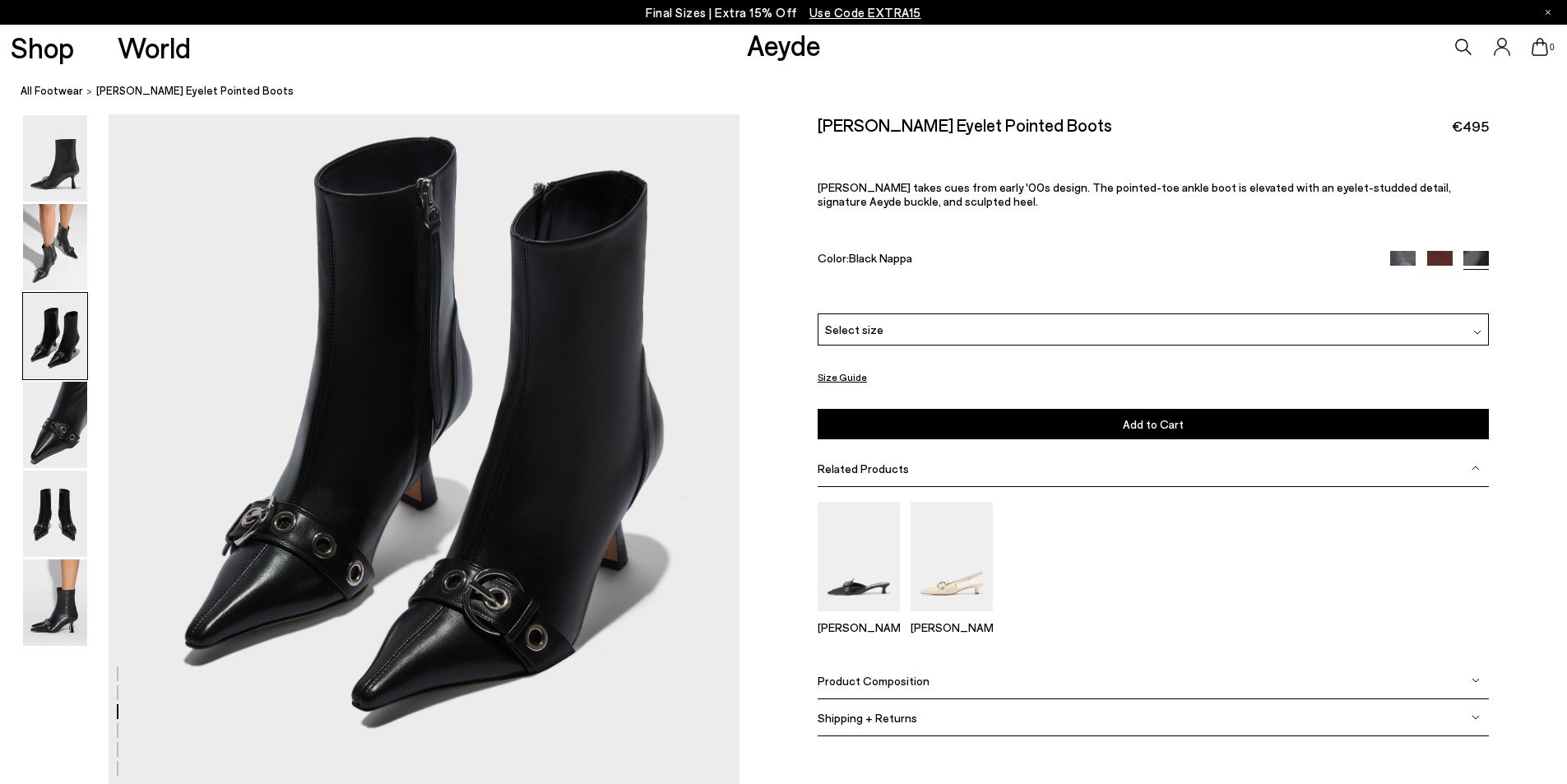
scroll to position [1770, 0]
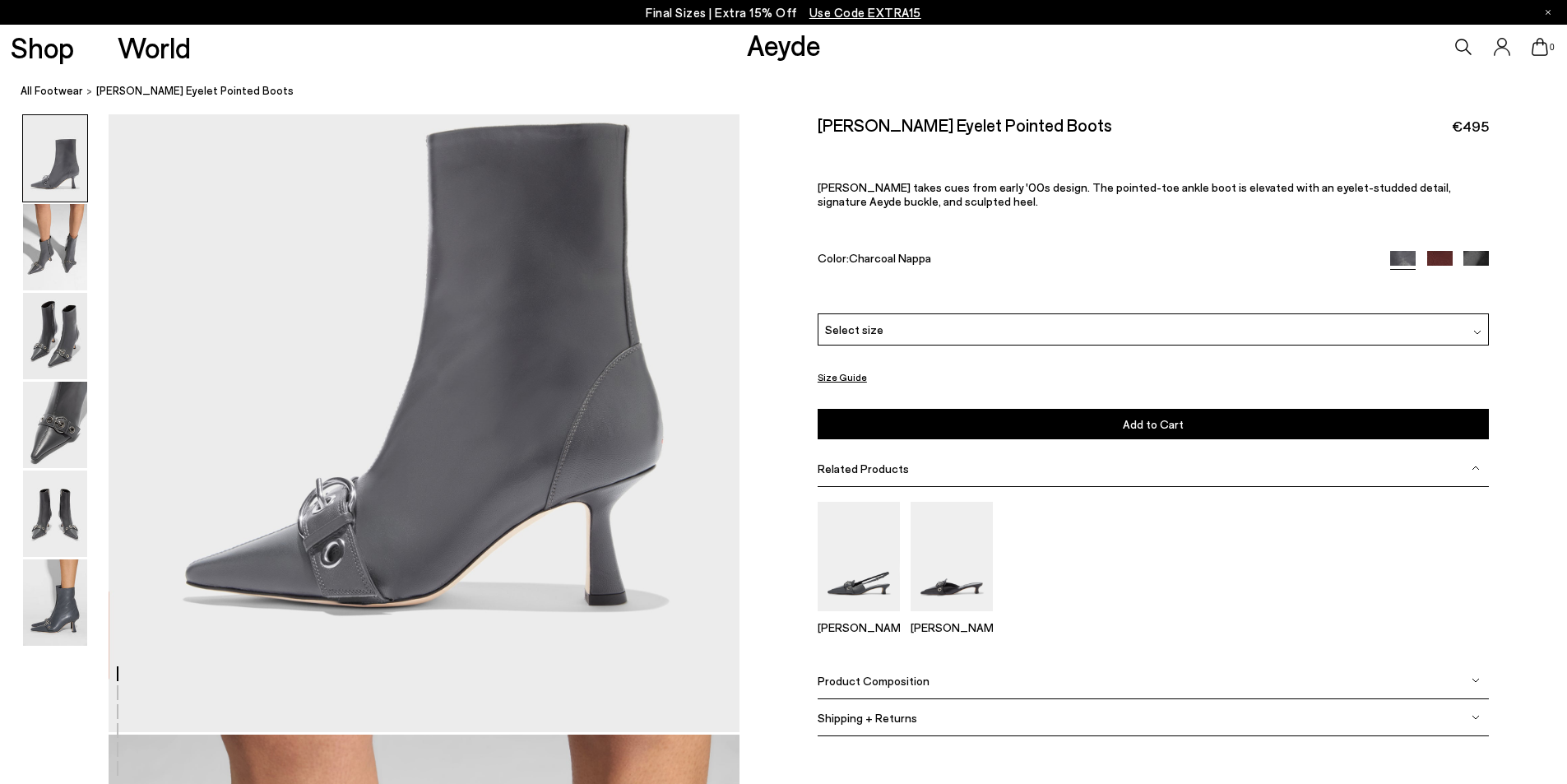
scroll to position [247, 0]
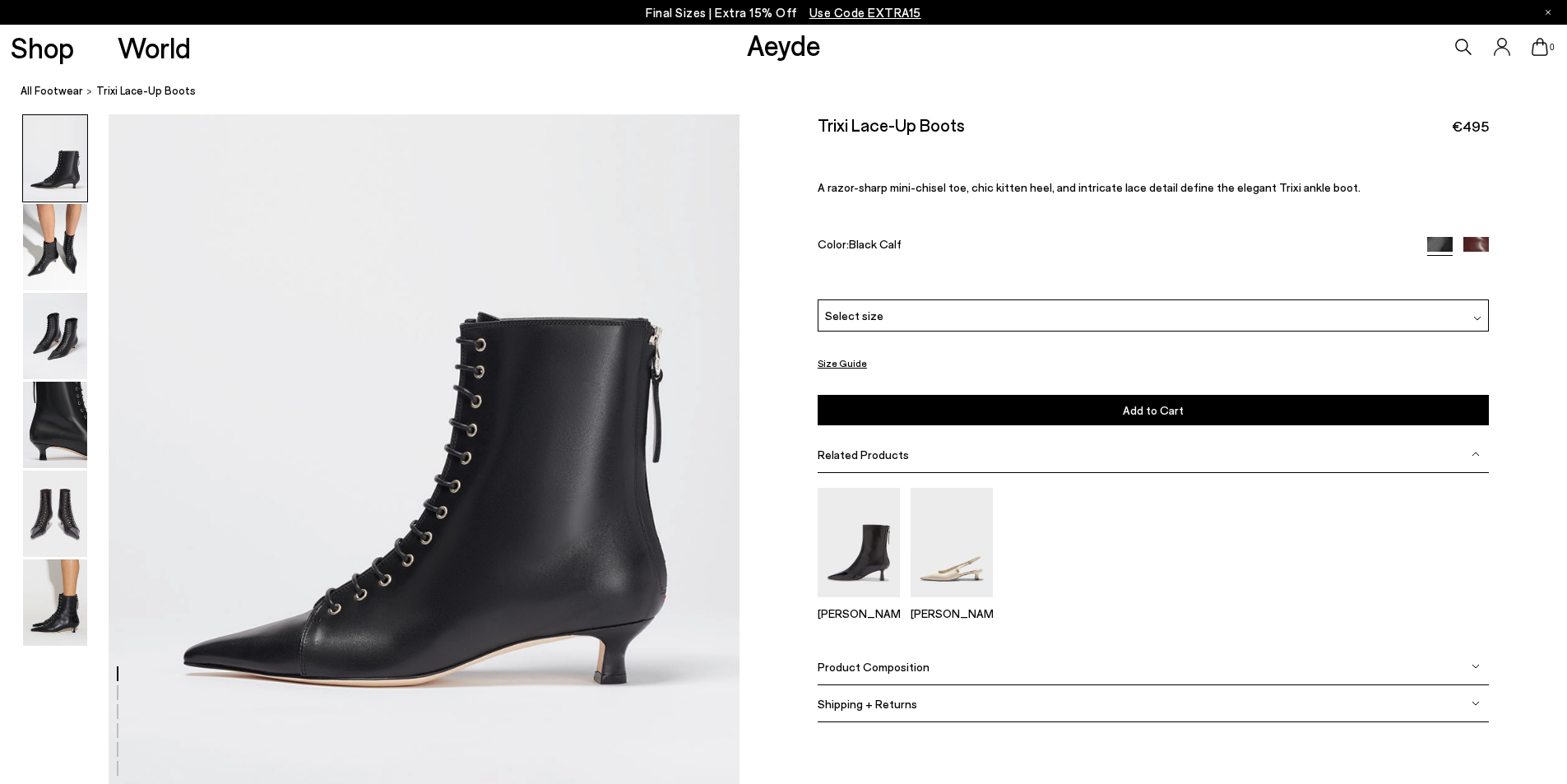
scroll to position [165, 0]
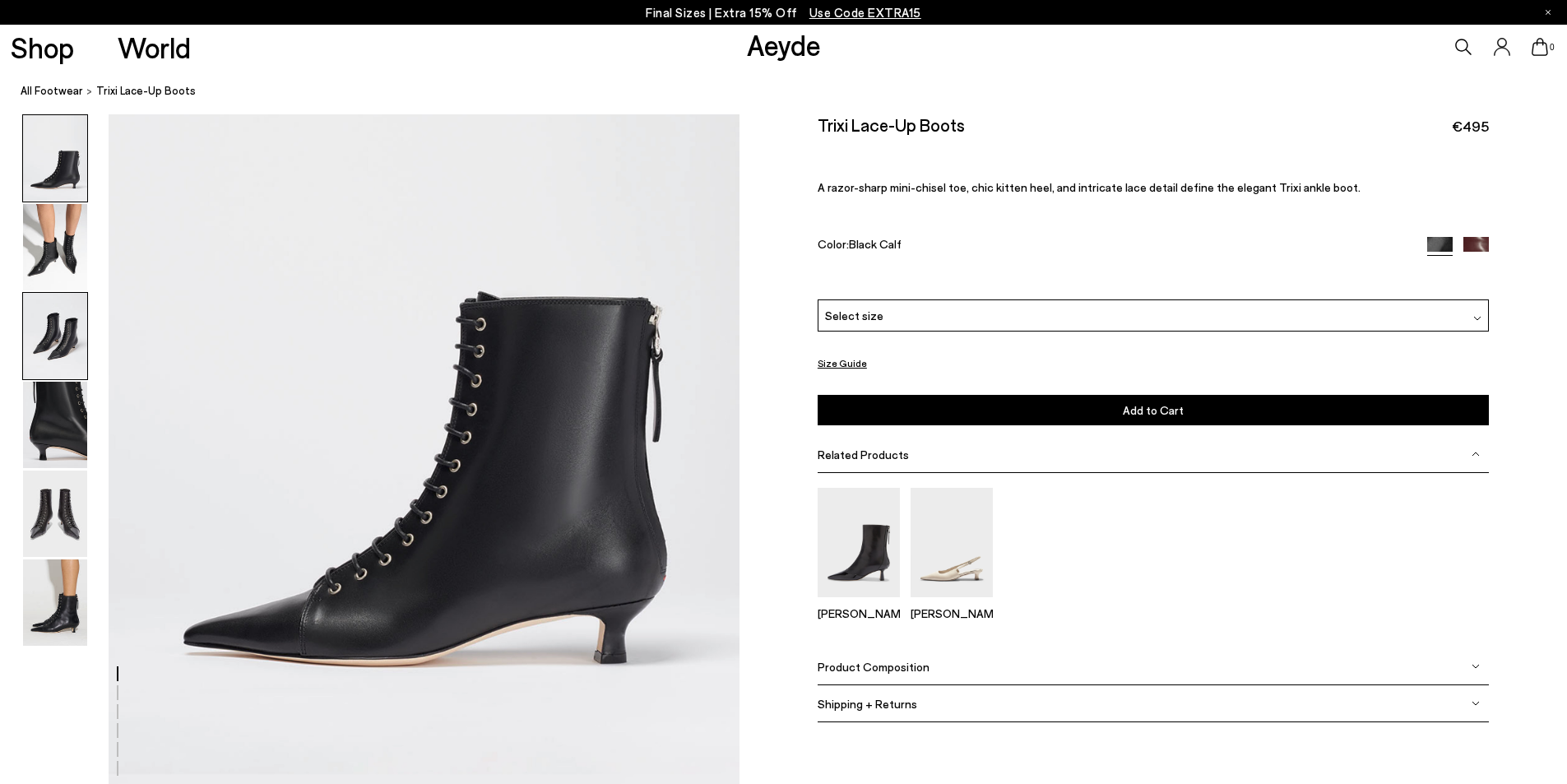
click at [35, 340] on img at bounding box center [55, 335] width 64 height 86
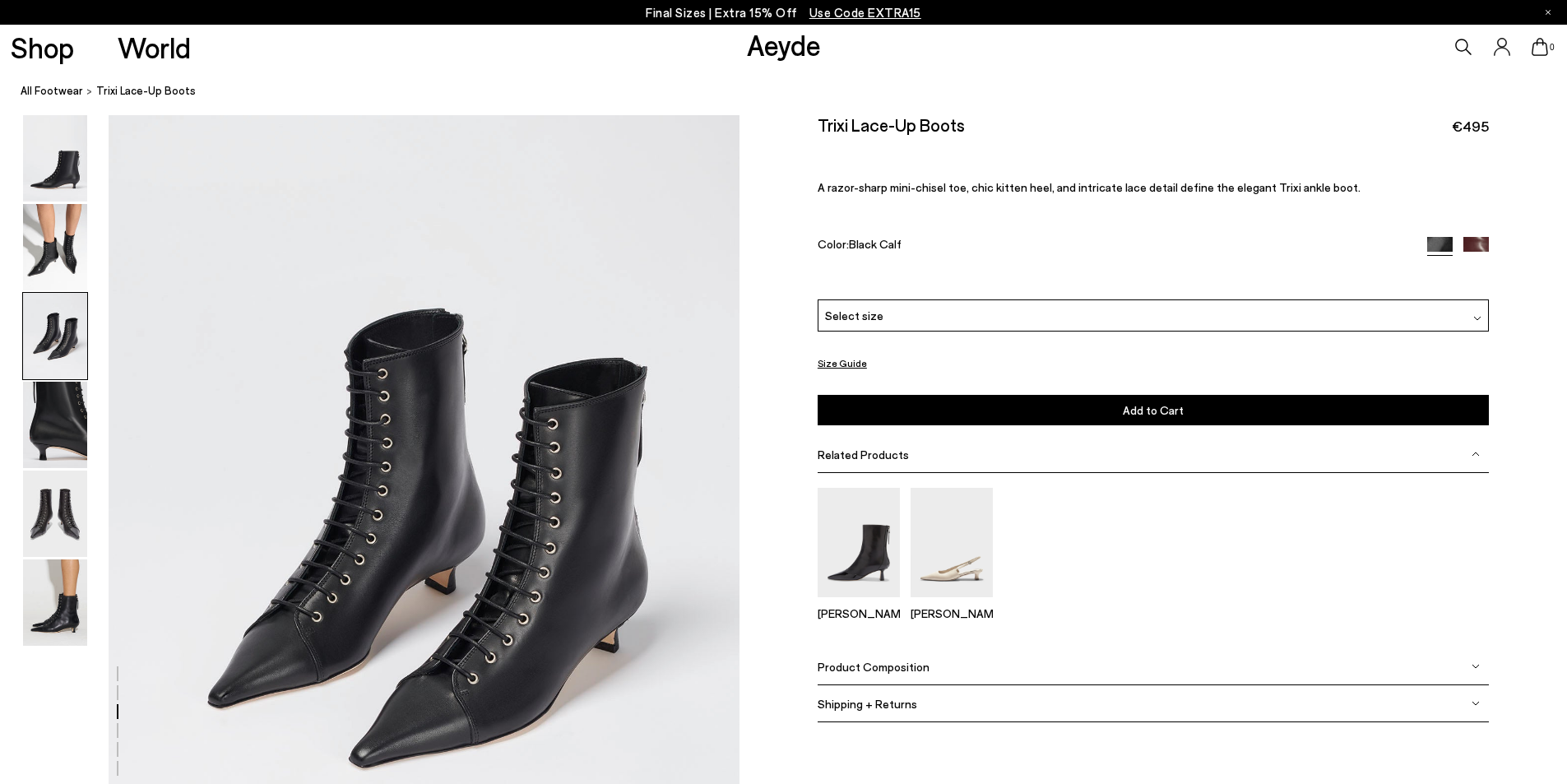
scroll to position [1687, 0]
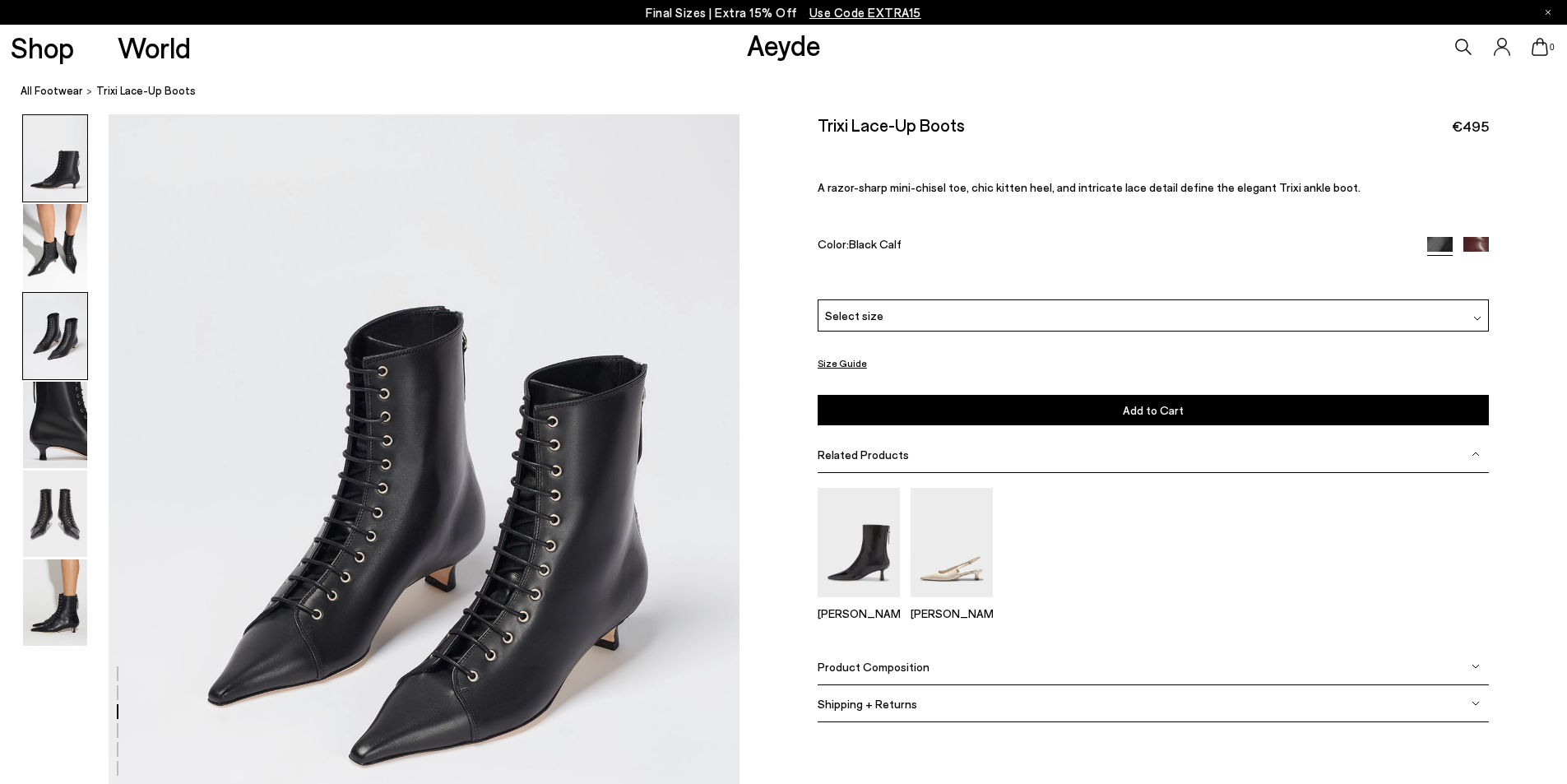
click at [71, 161] on img at bounding box center [55, 158] width 64 height 86
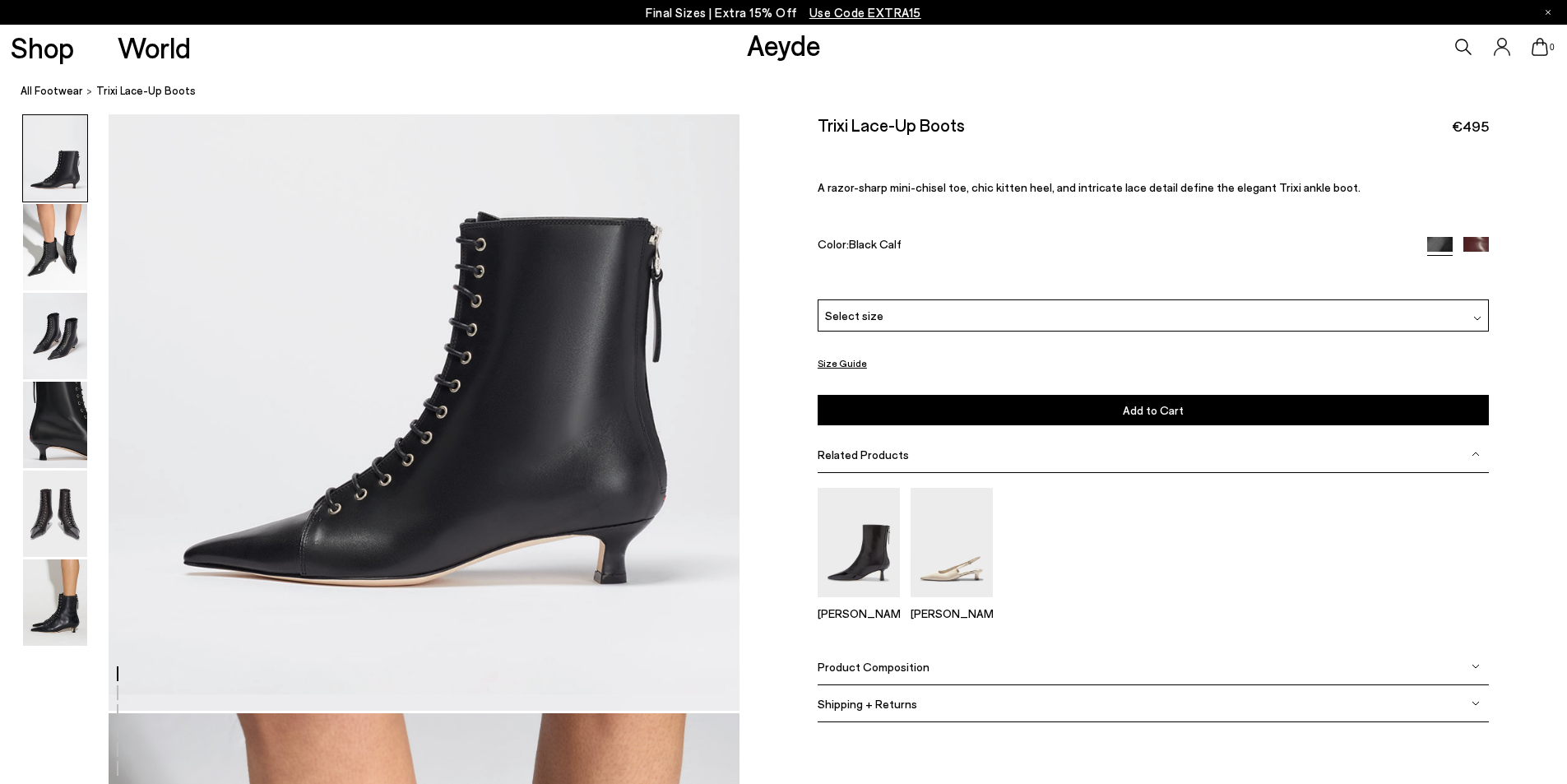
scroll to position [247, 0]
